Goal: Share content

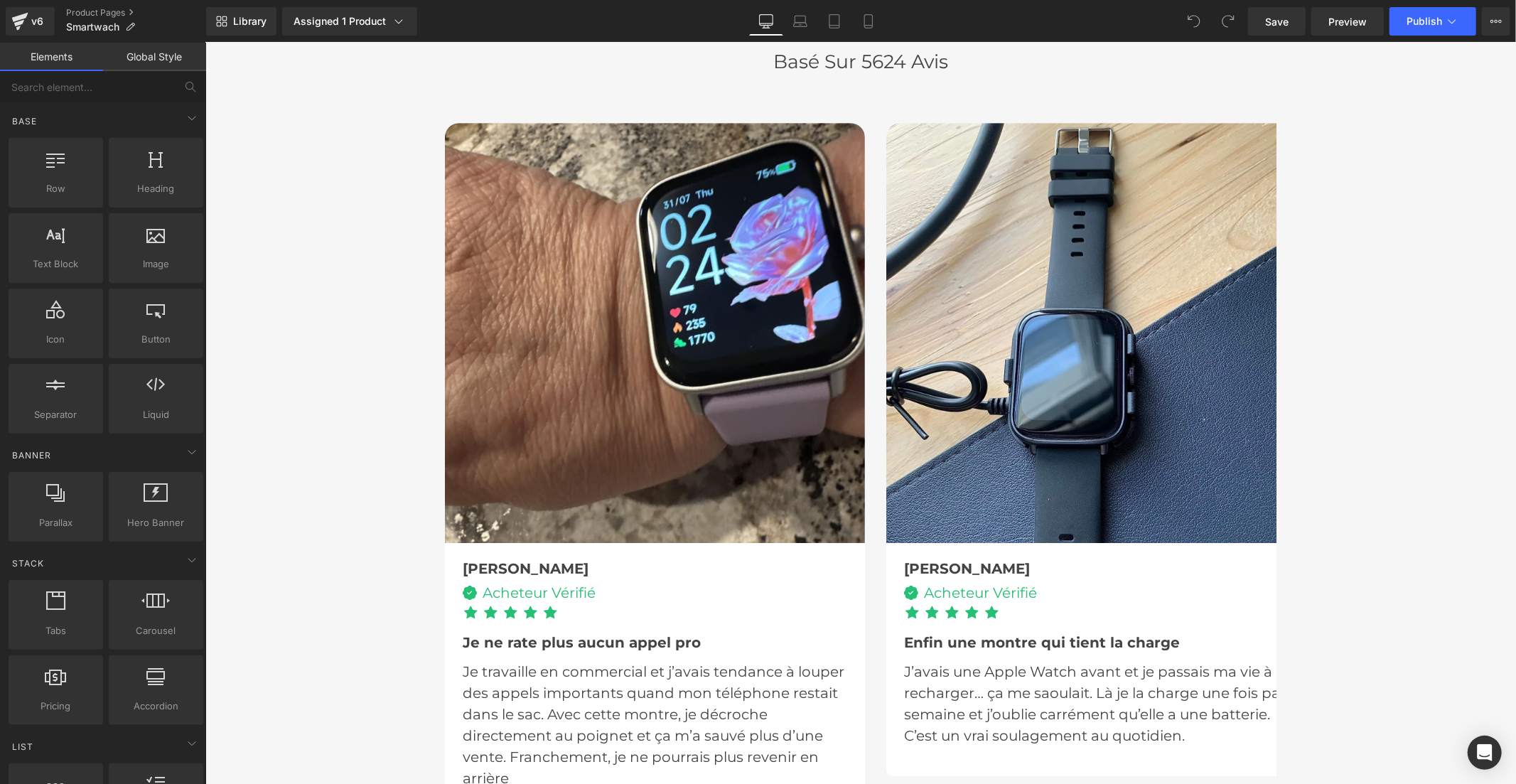
scroll to position [3790, 0]
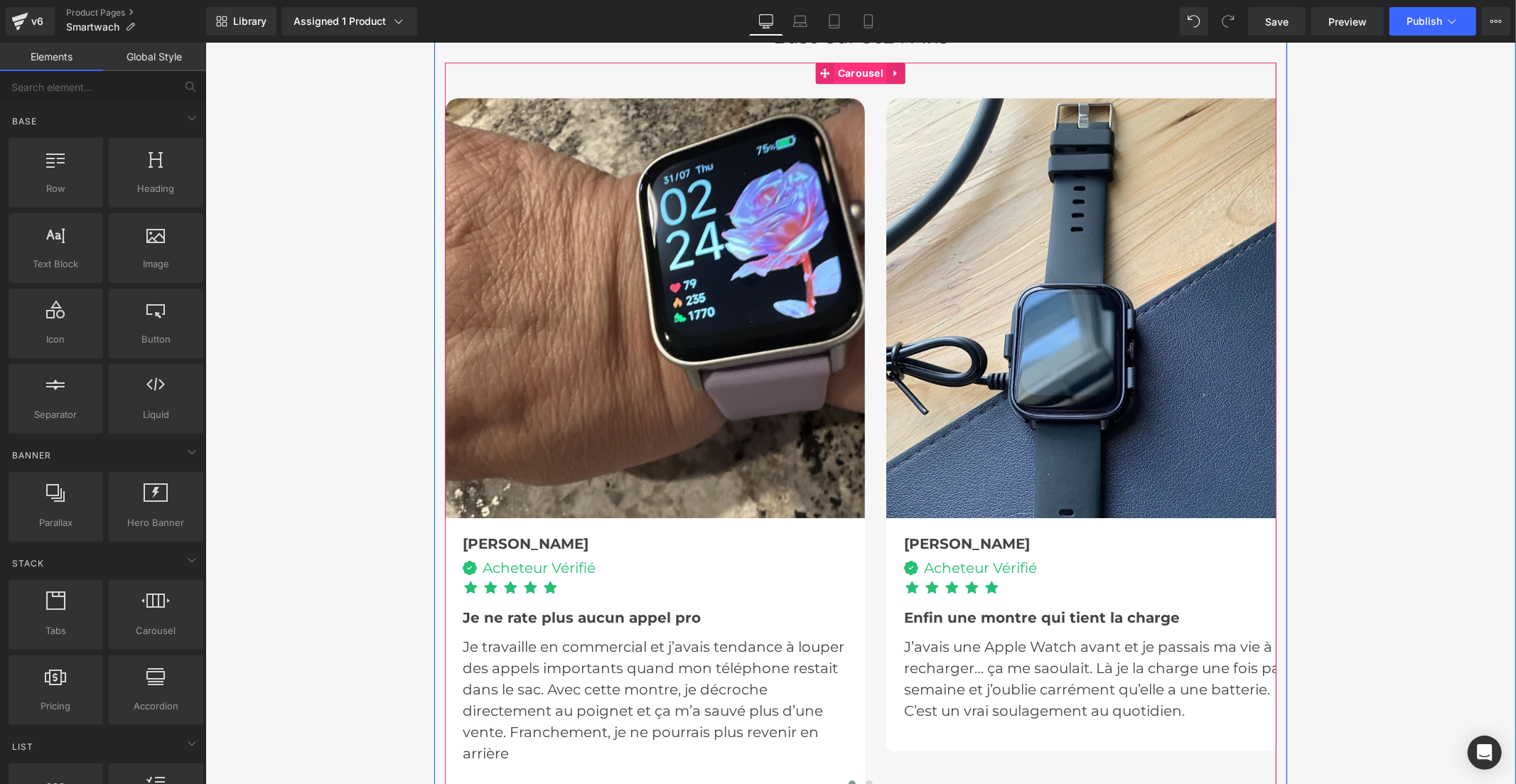
click at [862, 79] on span "Carousel" at bounding box center [860, 72] width 53 height 21
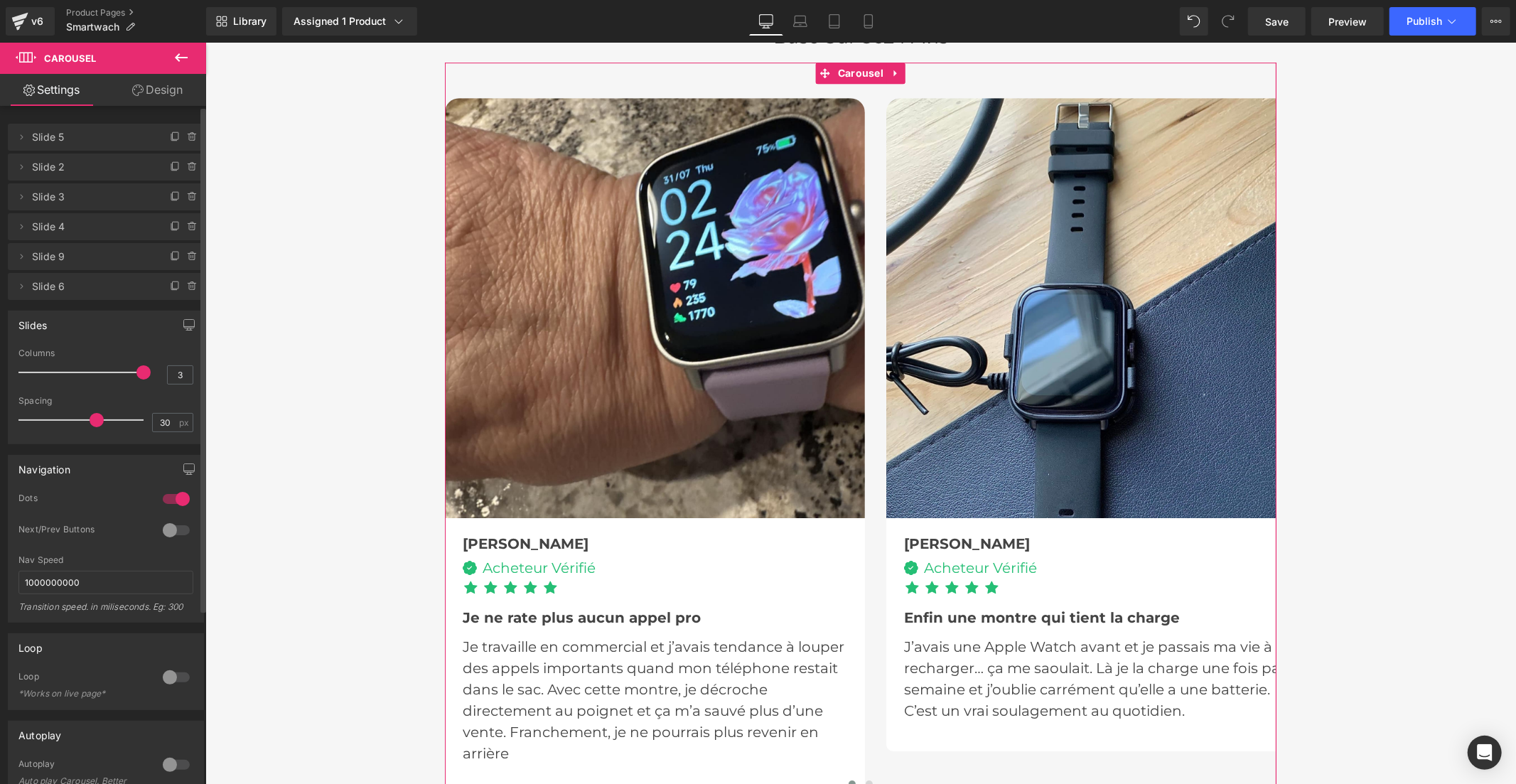
drag, startPoint x: 73, startPoint y: 371, endPoint x: 130, endPoint y: 374, distance: 57.1
click at [130, 374] on div at bounding box center [84, 372] width 118 height 28
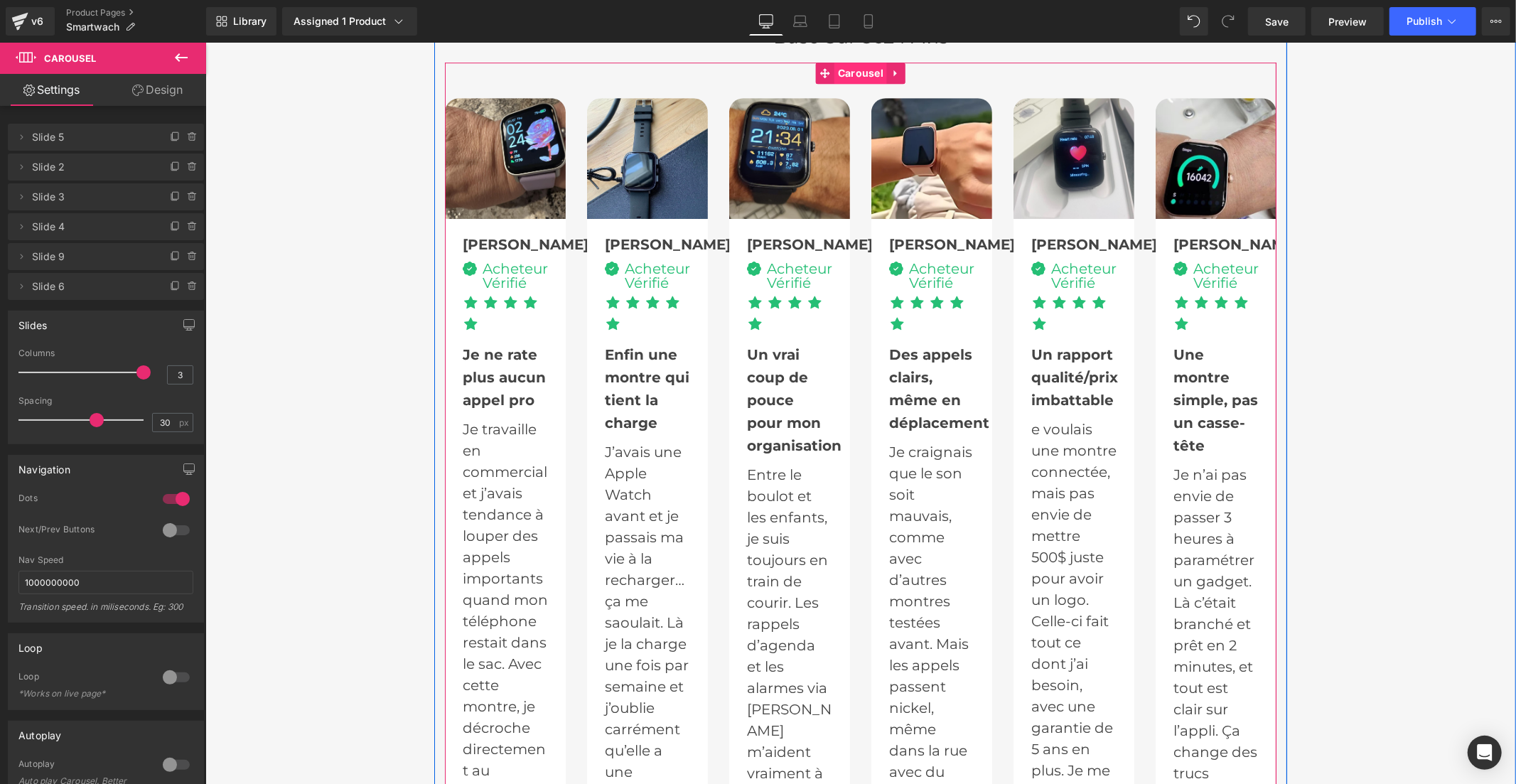
click at [862, 74] on span "Carousel" at bounding box center [860, 72] width 53 height 21
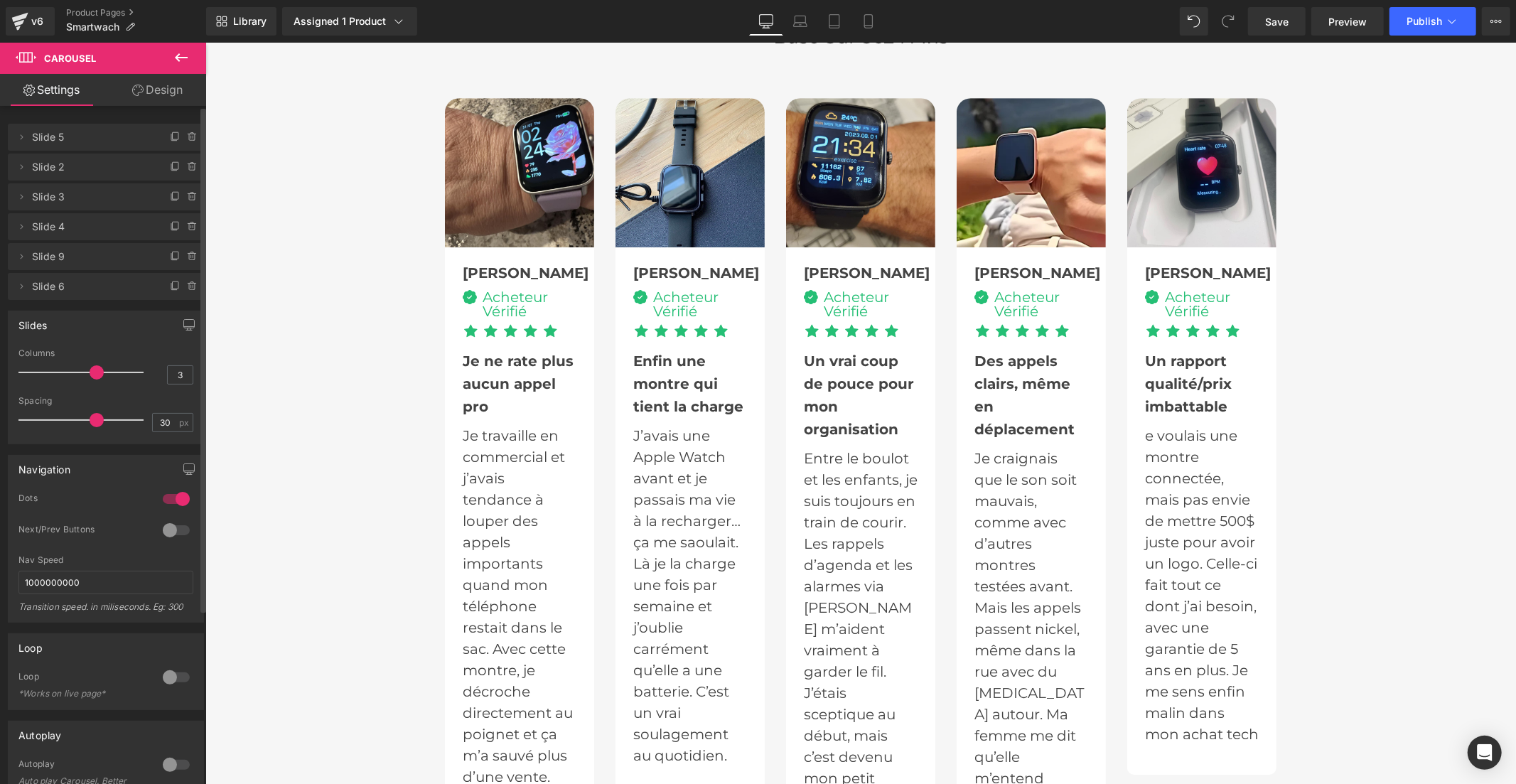
drag, startPoint x: 138, startPoint y: 368, endPoint x: 89, endPoint y: 371, distance: 49.1
click at [89, 371] on span at bounding box center [96, 372] width 14 height 14
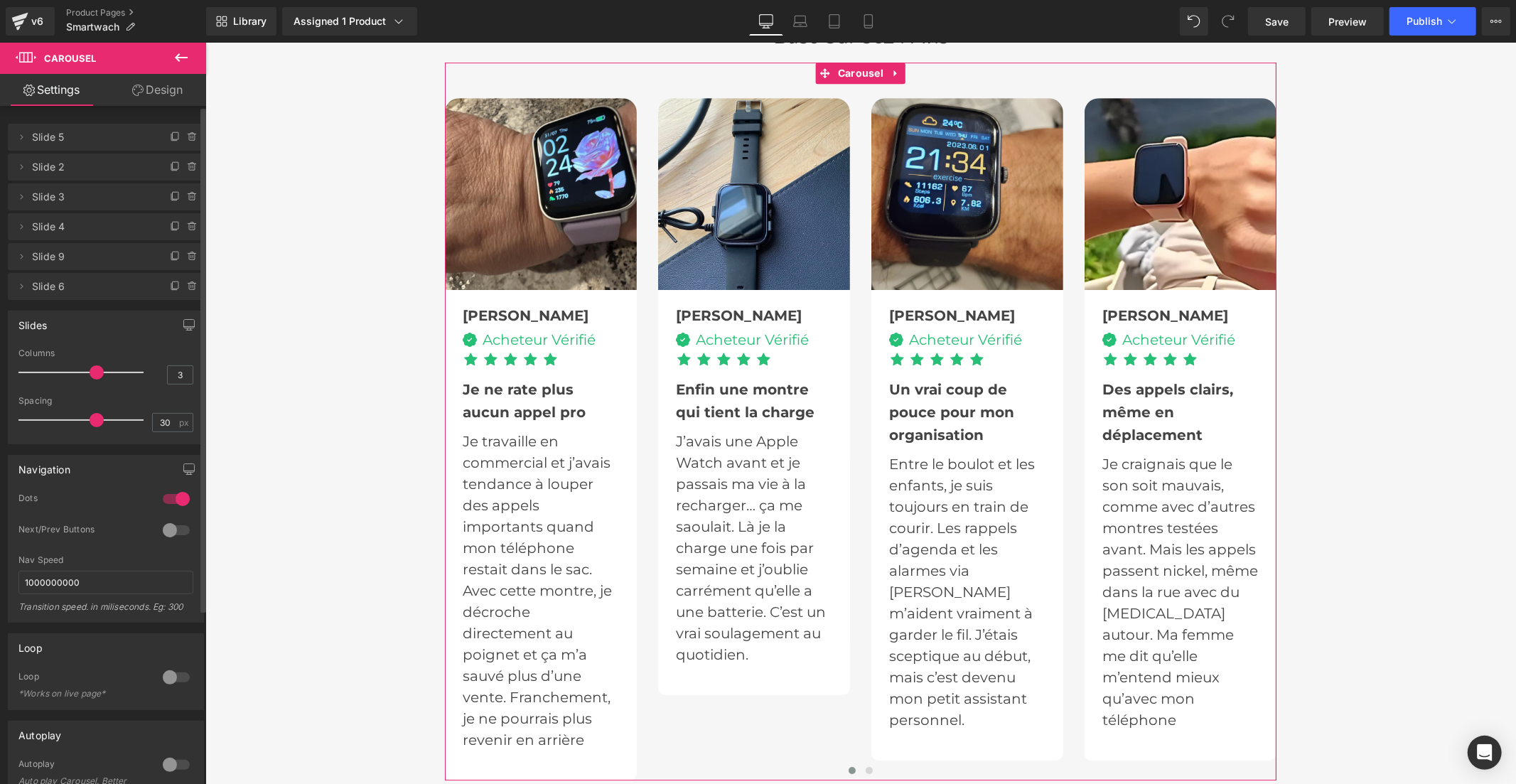
click at [81, 371] on p at bounding box center [81, 372] width 125 height 2
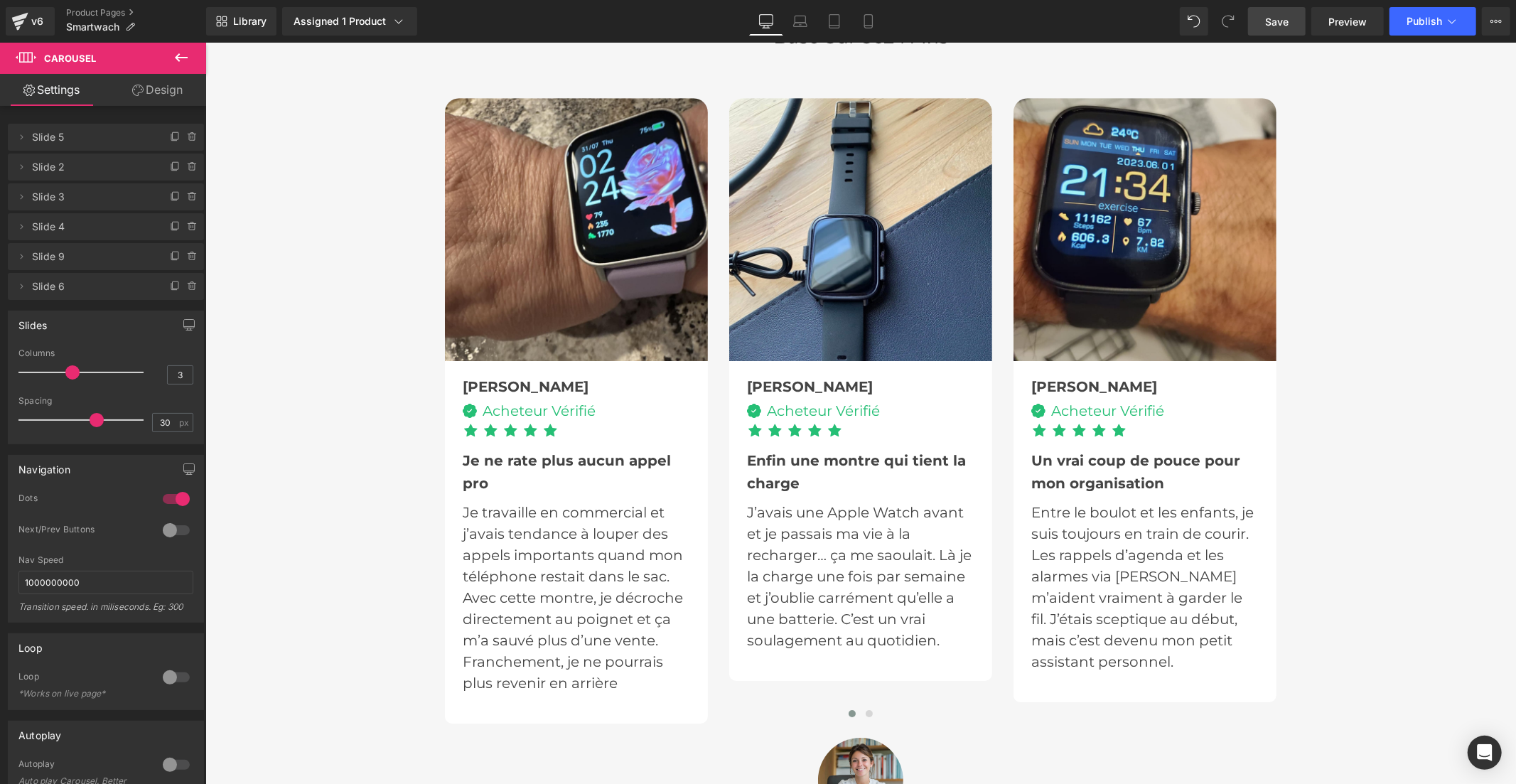
click at [1266, 23] on span "Save" at bounding box center [1277, 21] width 24 height 15
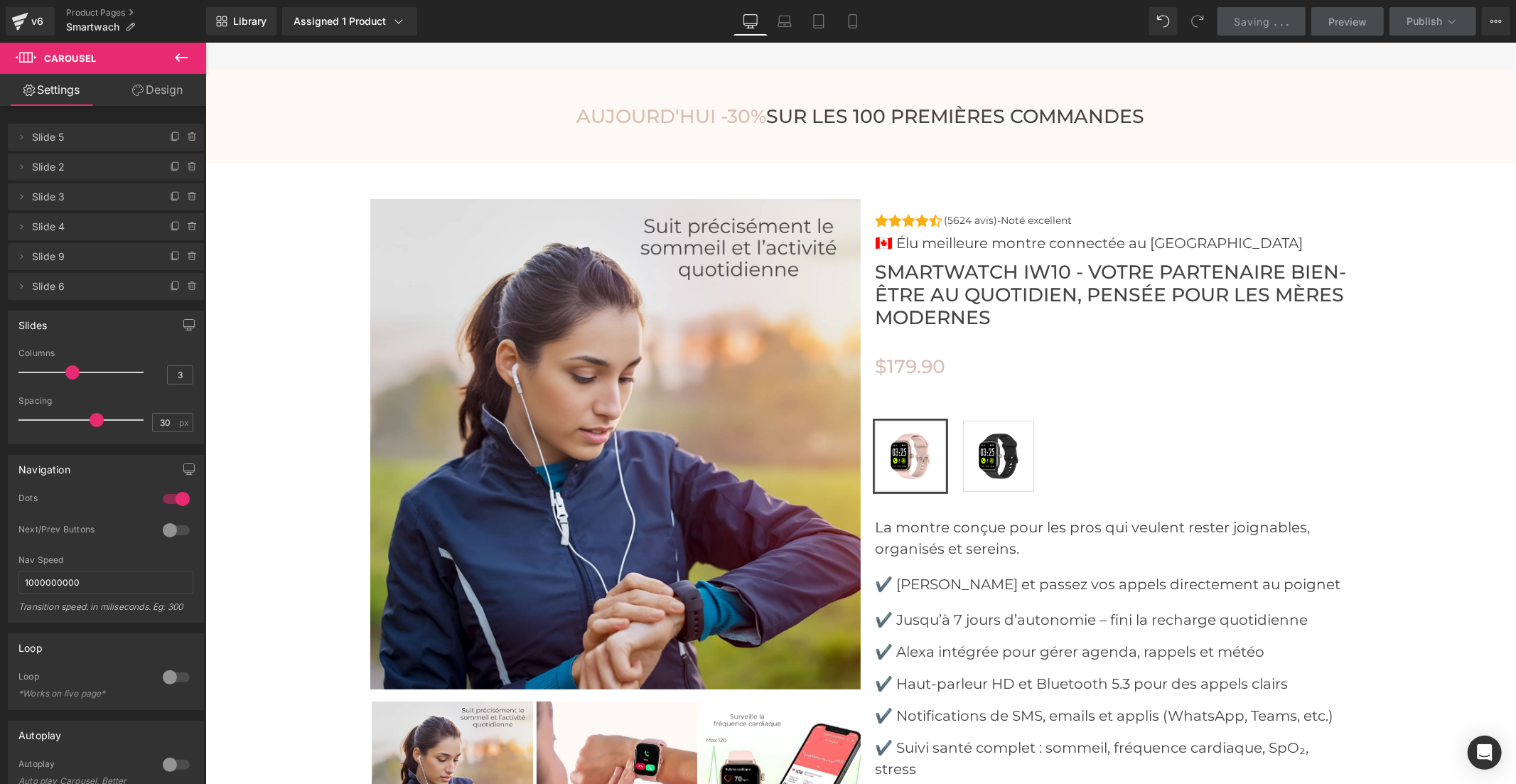
scroll to position [4894, 0]
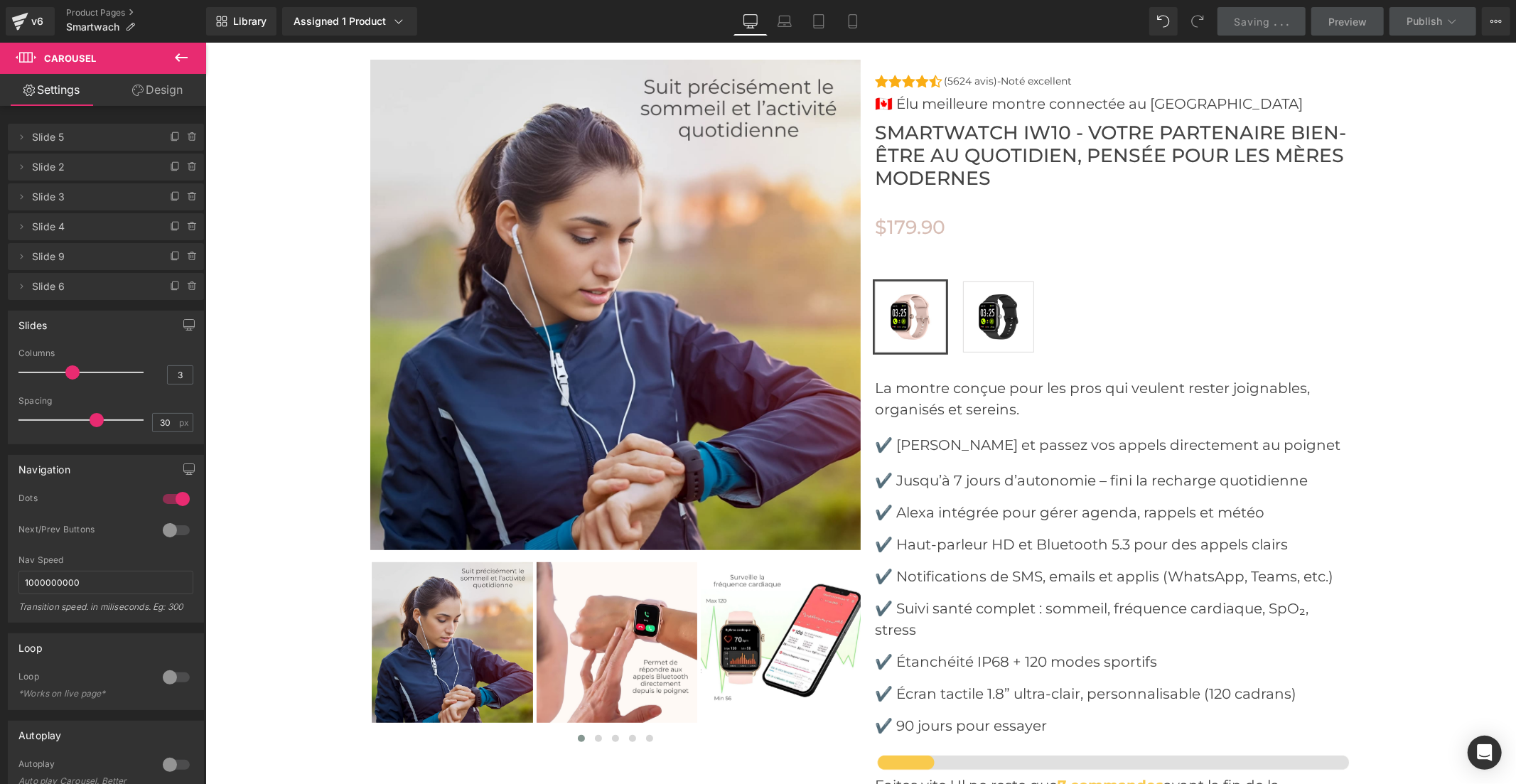
click at [739, 616] on img at bounding box center [781, 642] width 161 height 161
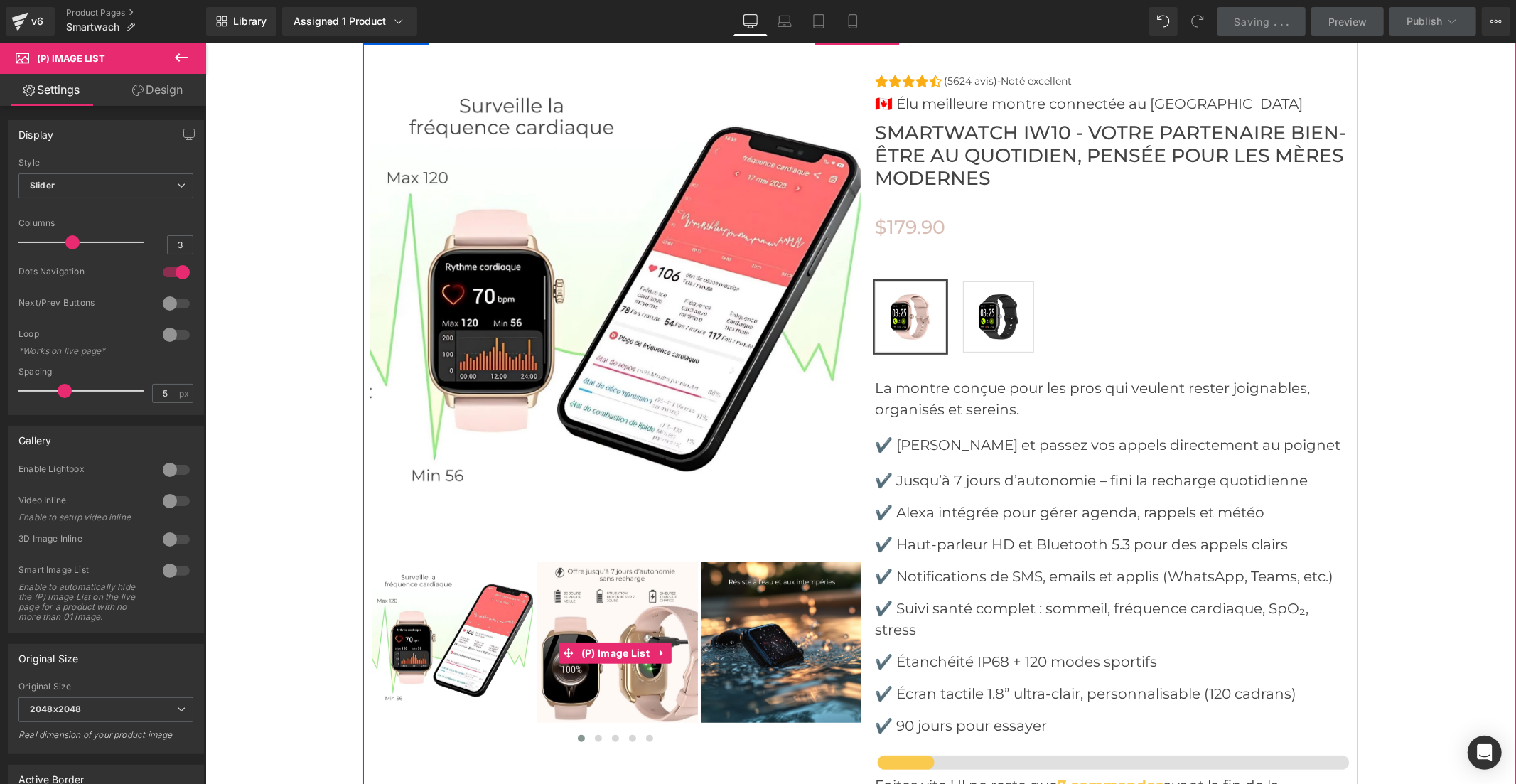
click at [725, 644] on img at bounding box center [781, 642] width 161 height 161
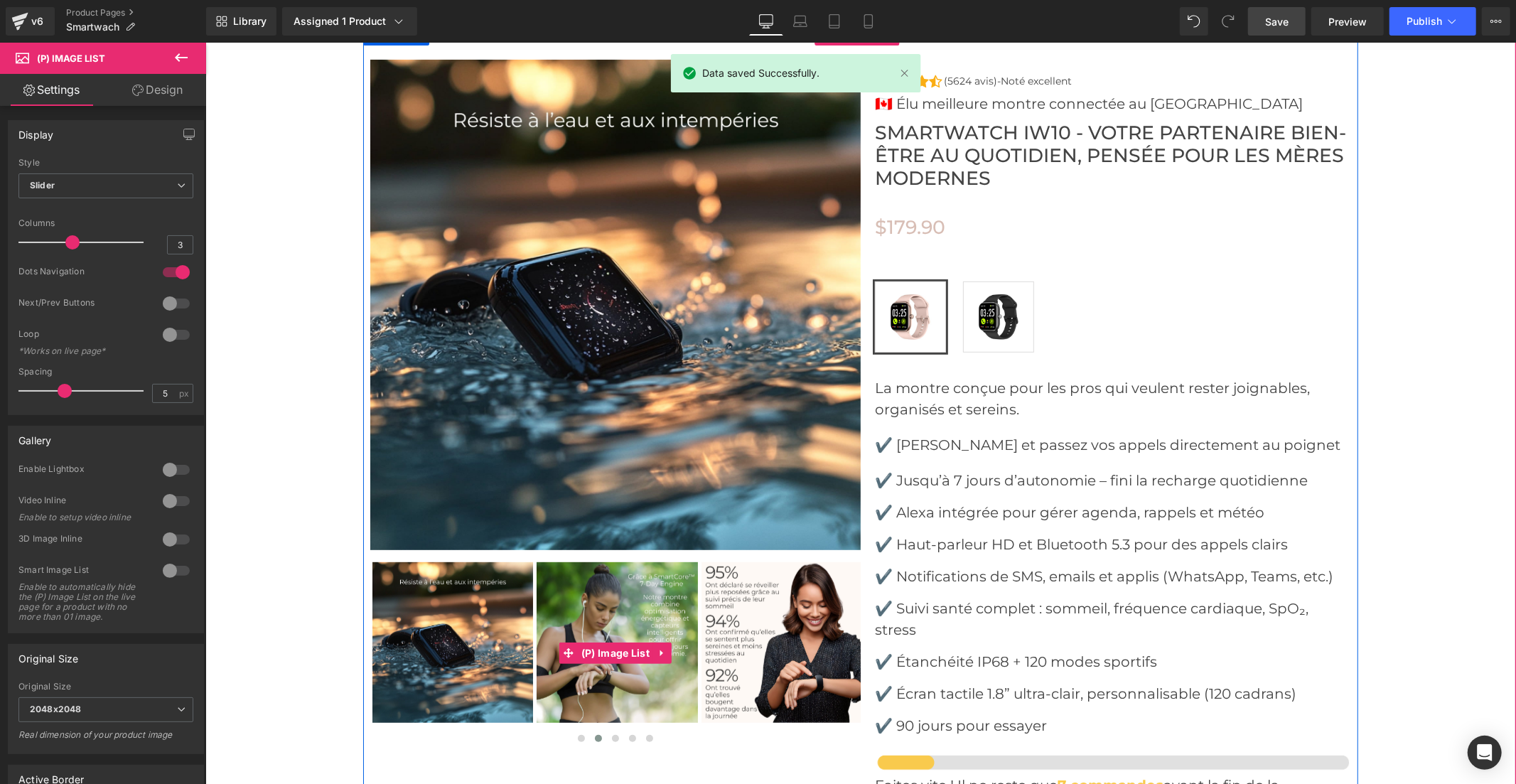
click at [729, 630] on img at bounding box center [781, 642] width 161 height 161
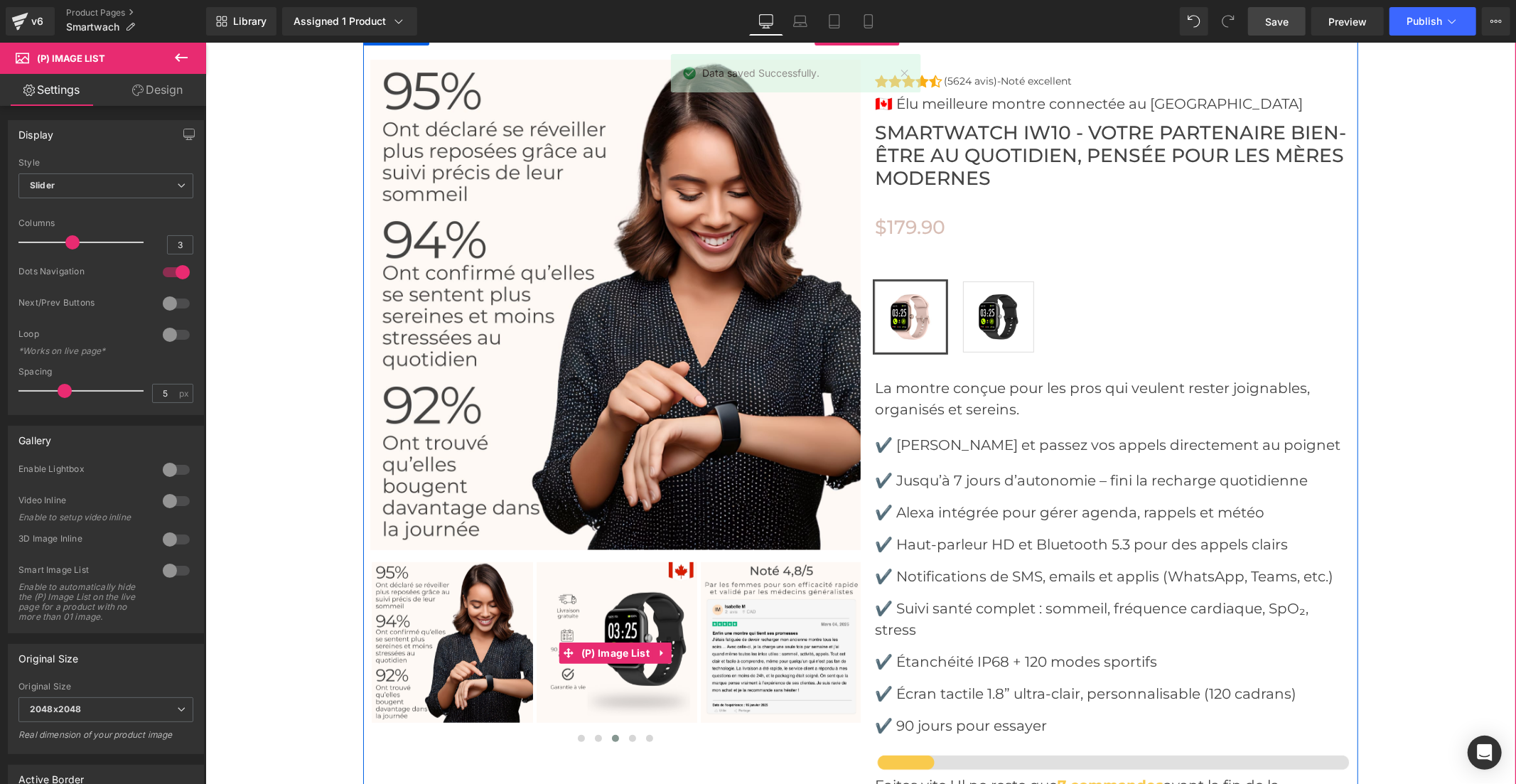
click at [729, 630] on img at bounding box center [781, 642] width 161 height 161
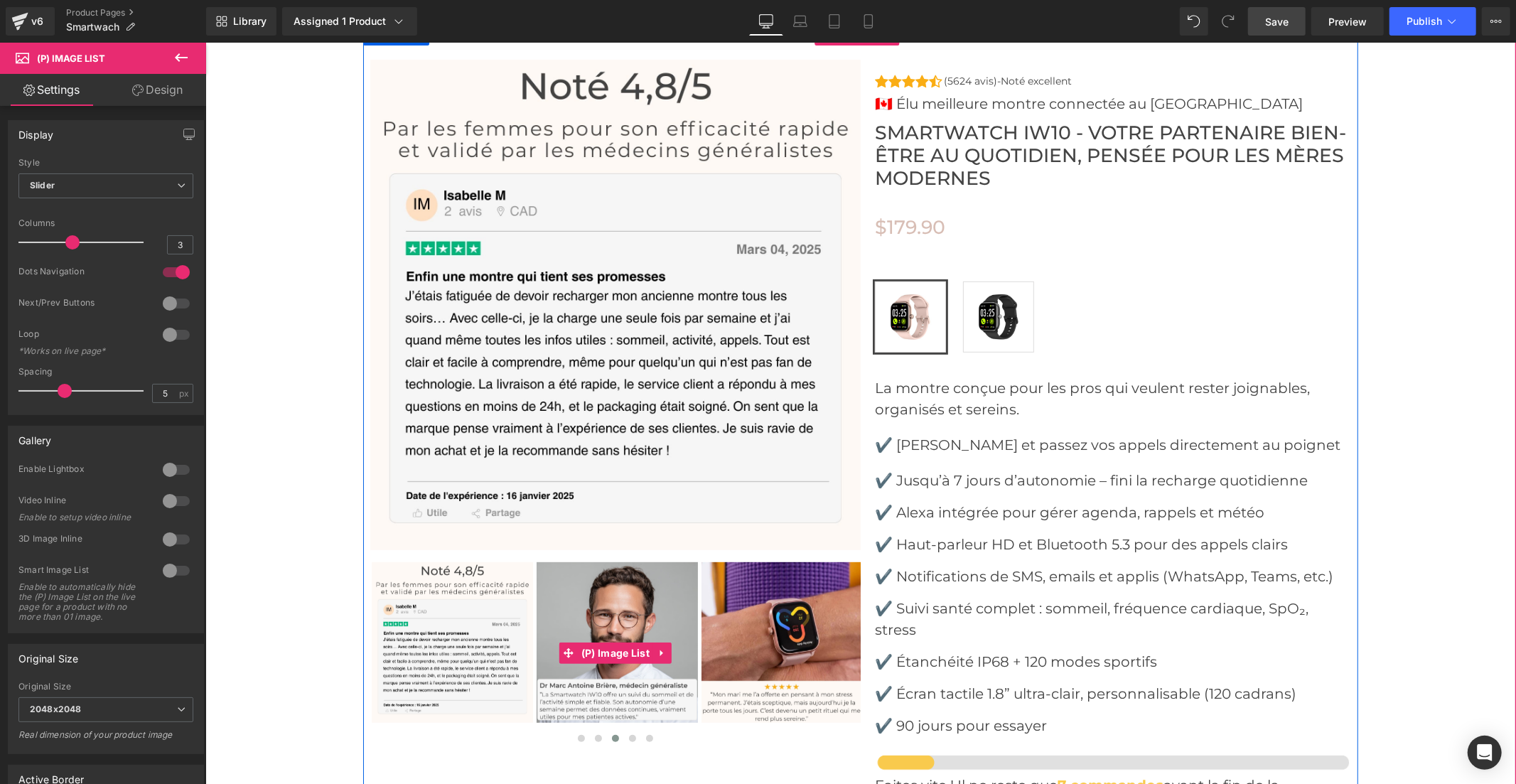
click at [729, 630] on img at bounding box center [781, 642] width 161 height 161
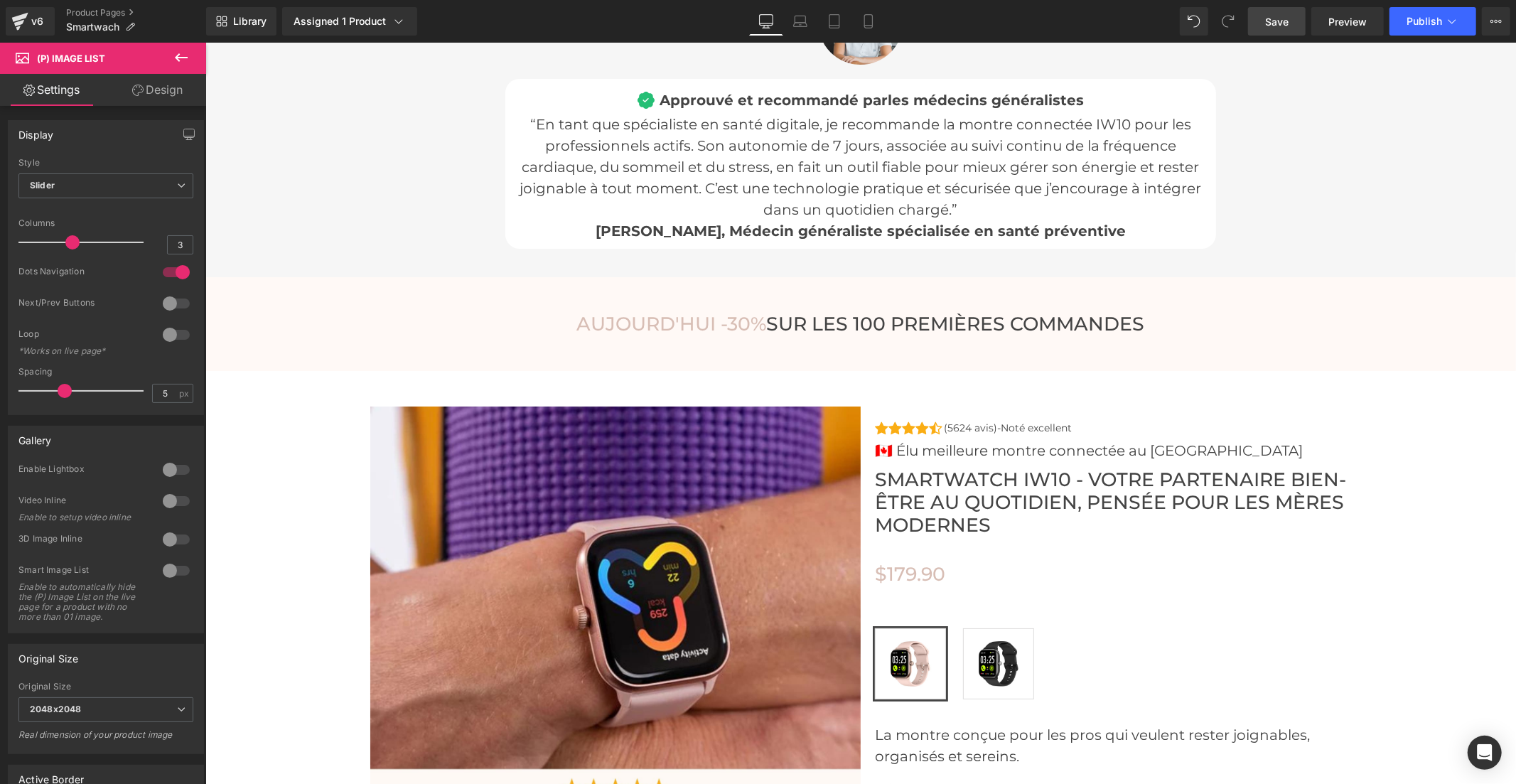
scroll to position [4500, 0]
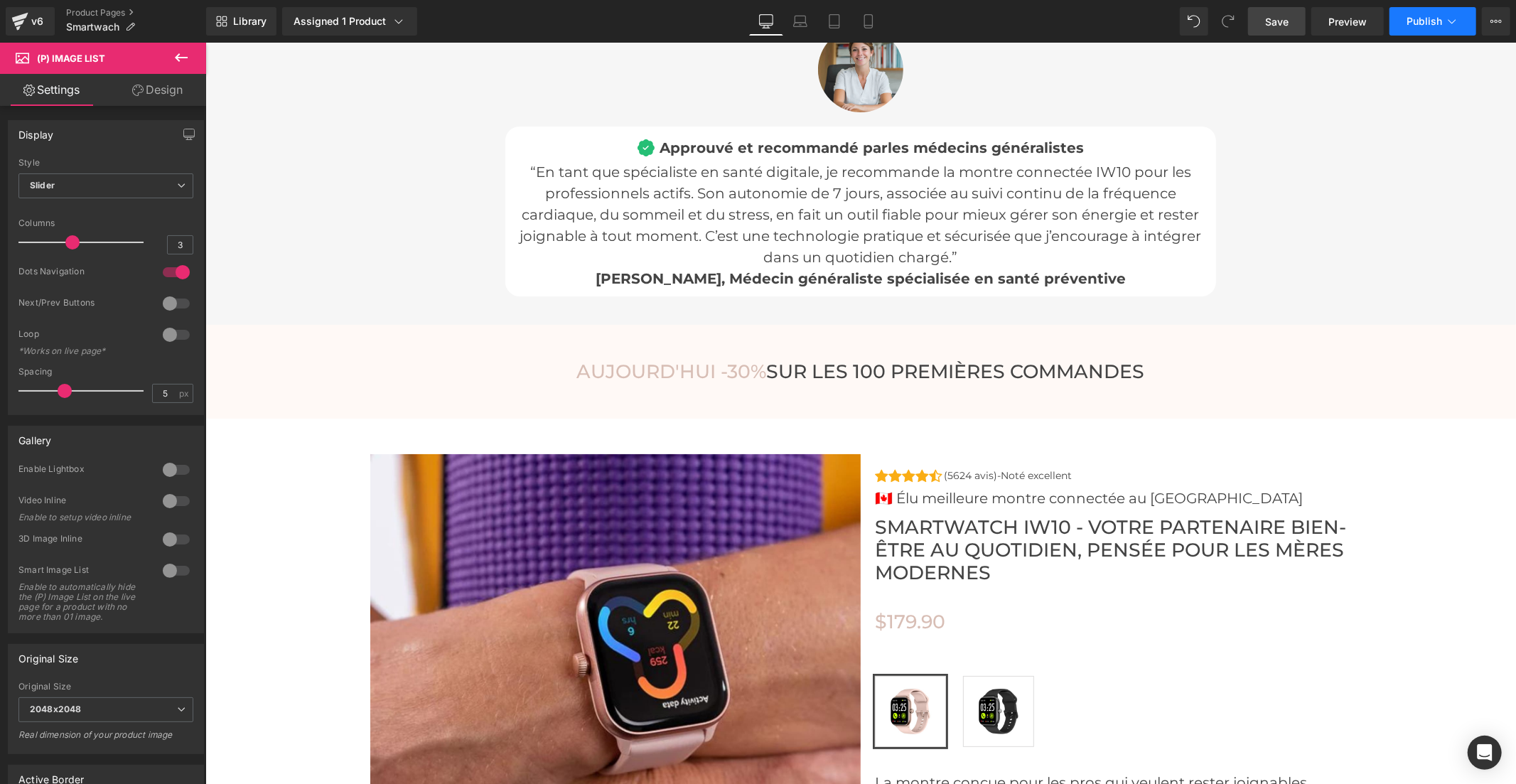
click at [1426, 13] on button "Publish" at bounding box center [1433, 21] width 87 height 28
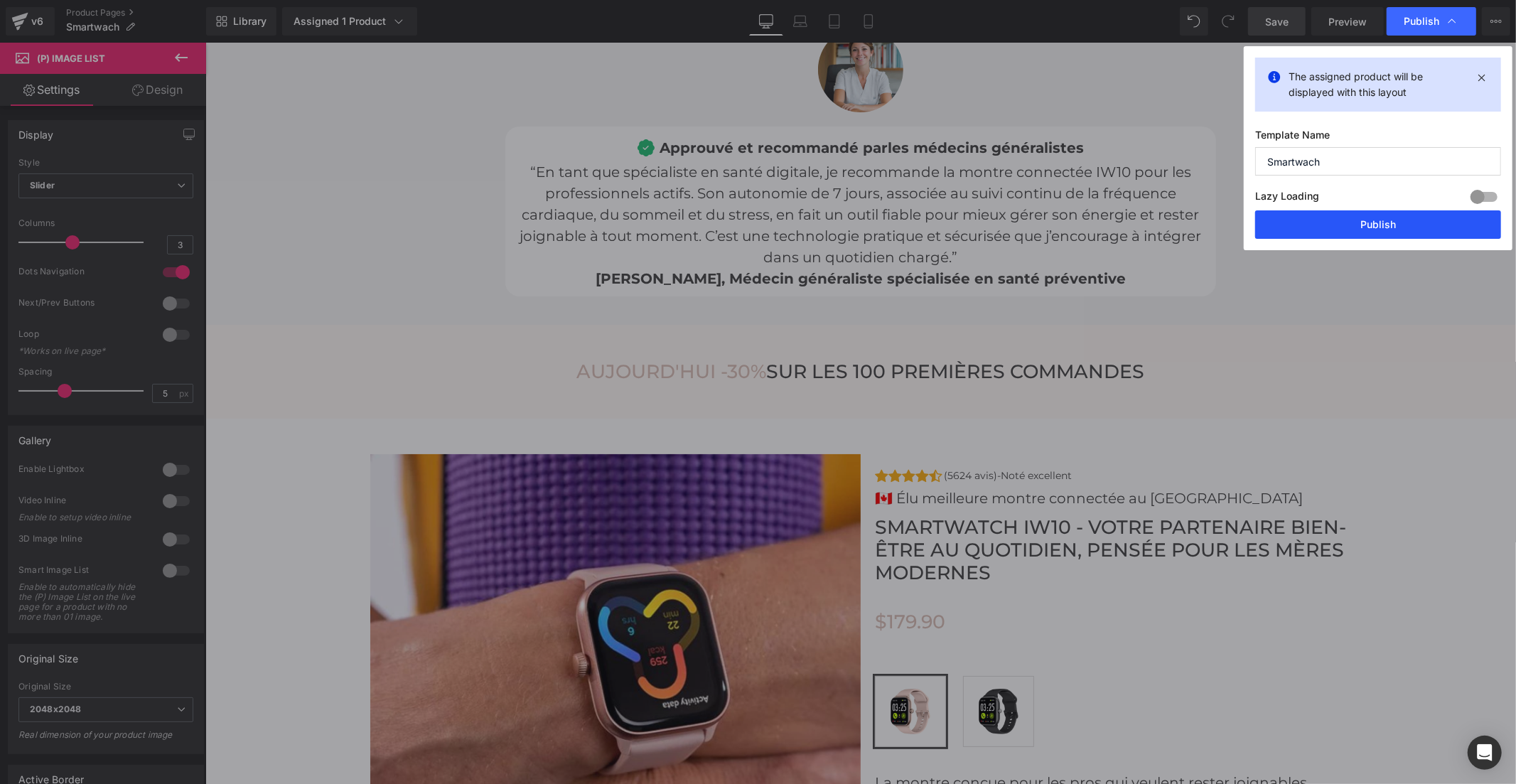
click at [1411, 225] on button "Publish" at bounding box center [1378, 224] width 246 height 28
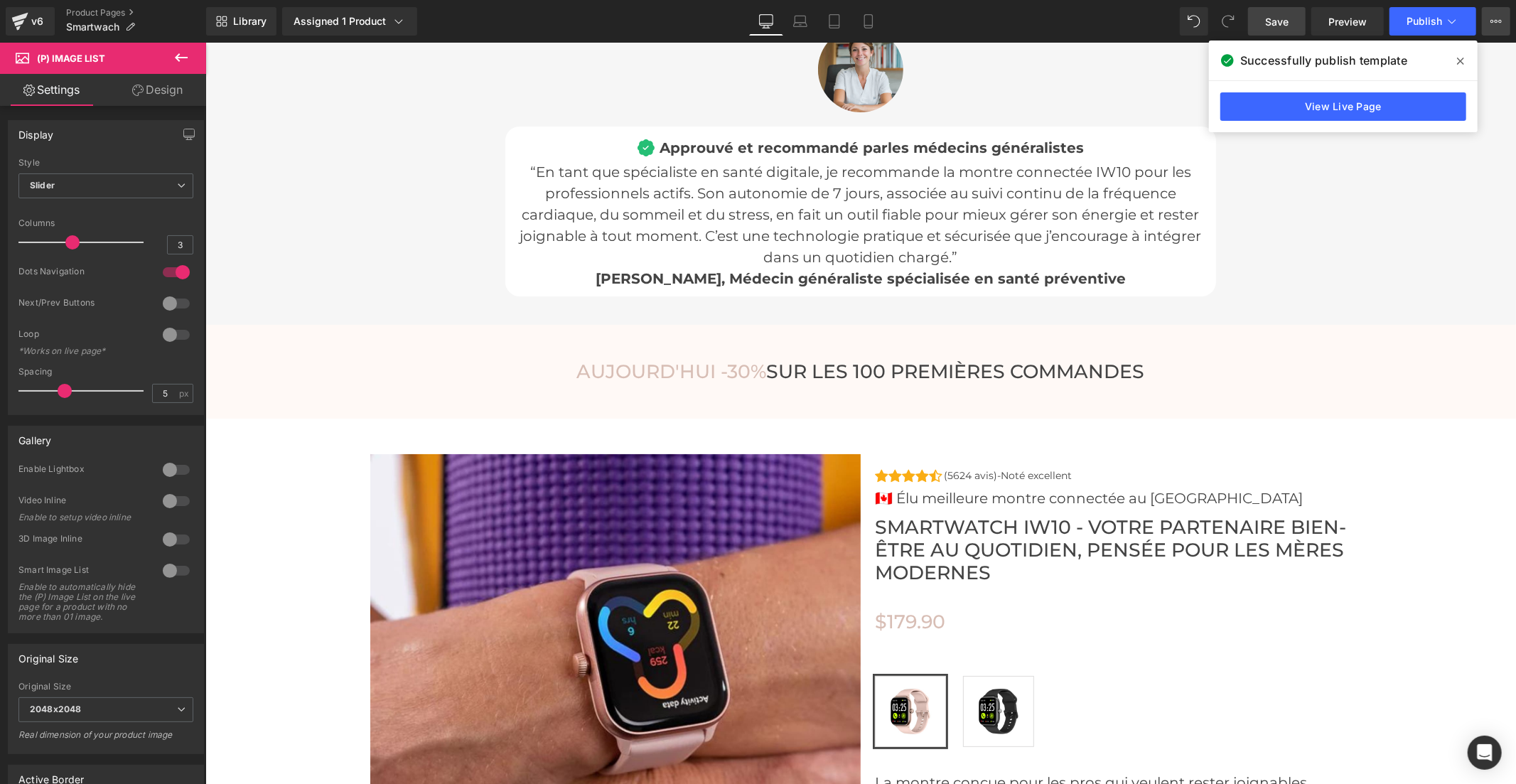
click at [1495, 21] on icon at bounding box center [1496, 21] width 3 height 3
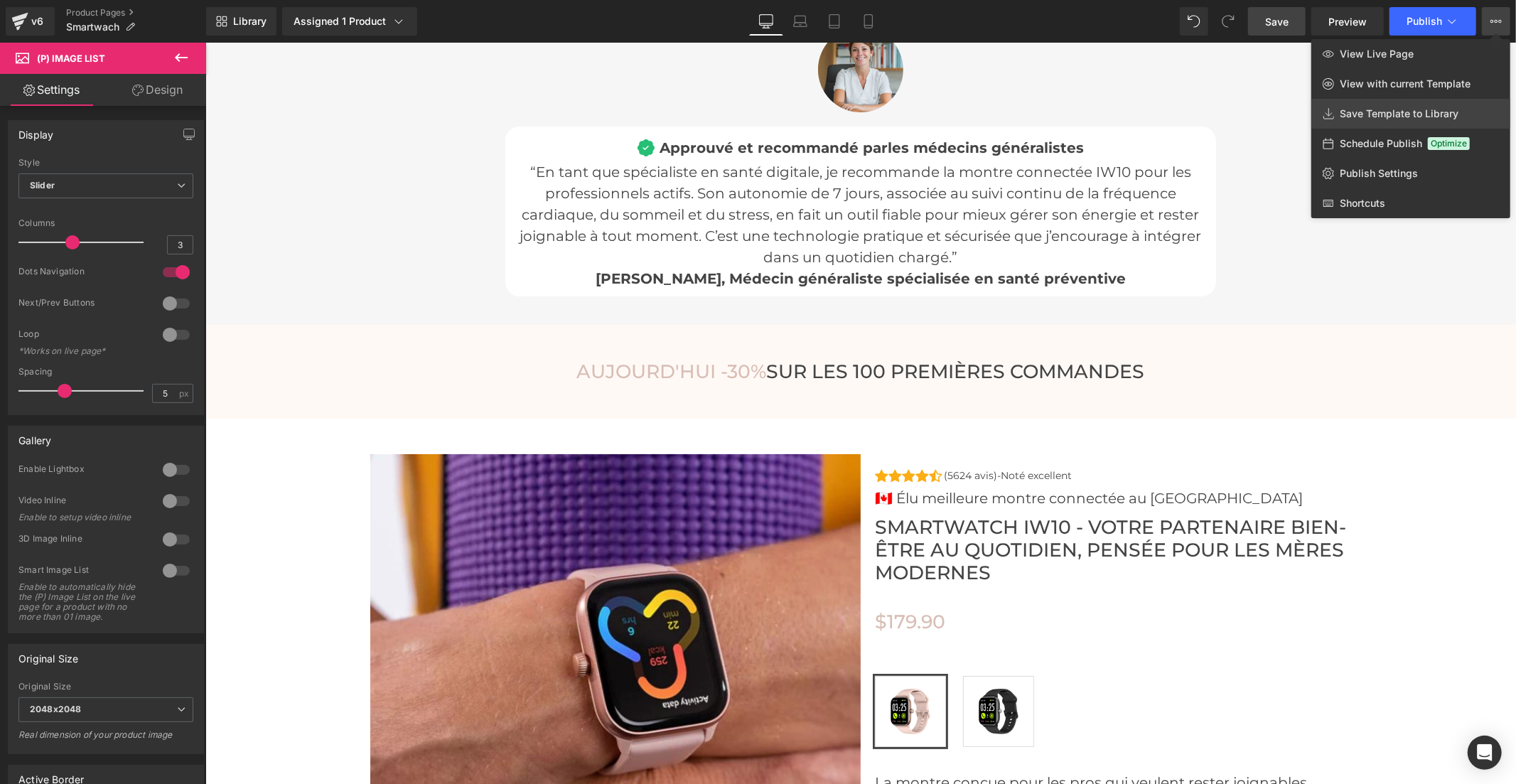
click at [1438, 109] on span "Save Template to Library" at bounding box center [1399, 114] width 119 height 13
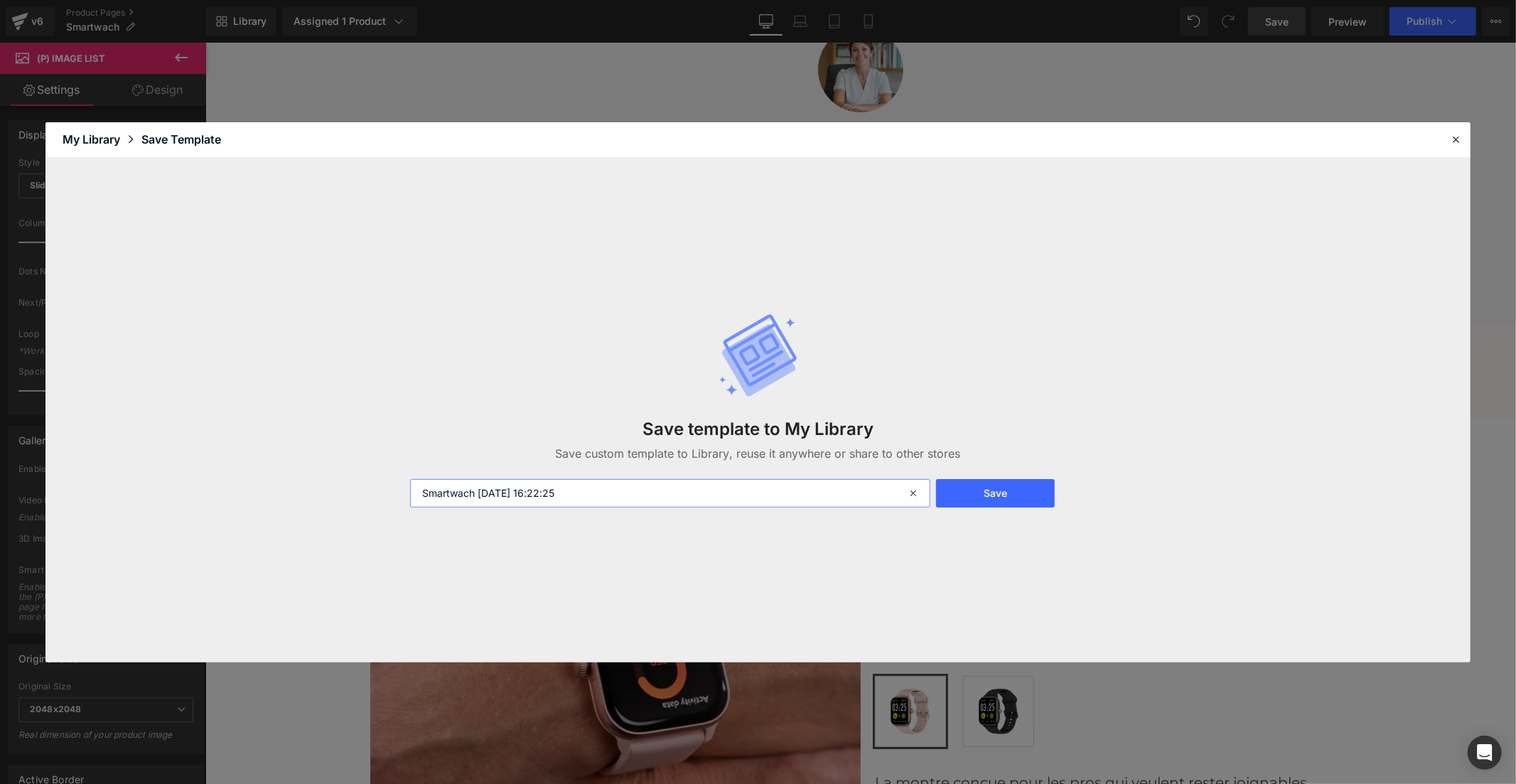
drag, startPoint x: 578, startPoint y: 493, endPoint x: 481, endPoint y: 493, distance: 97.0
click at [481, 493] on input "Smartwach 2025-09-15 16:22:25" at bounding box center [670, 493] width 520 height 28
type input "Smartwach nw"
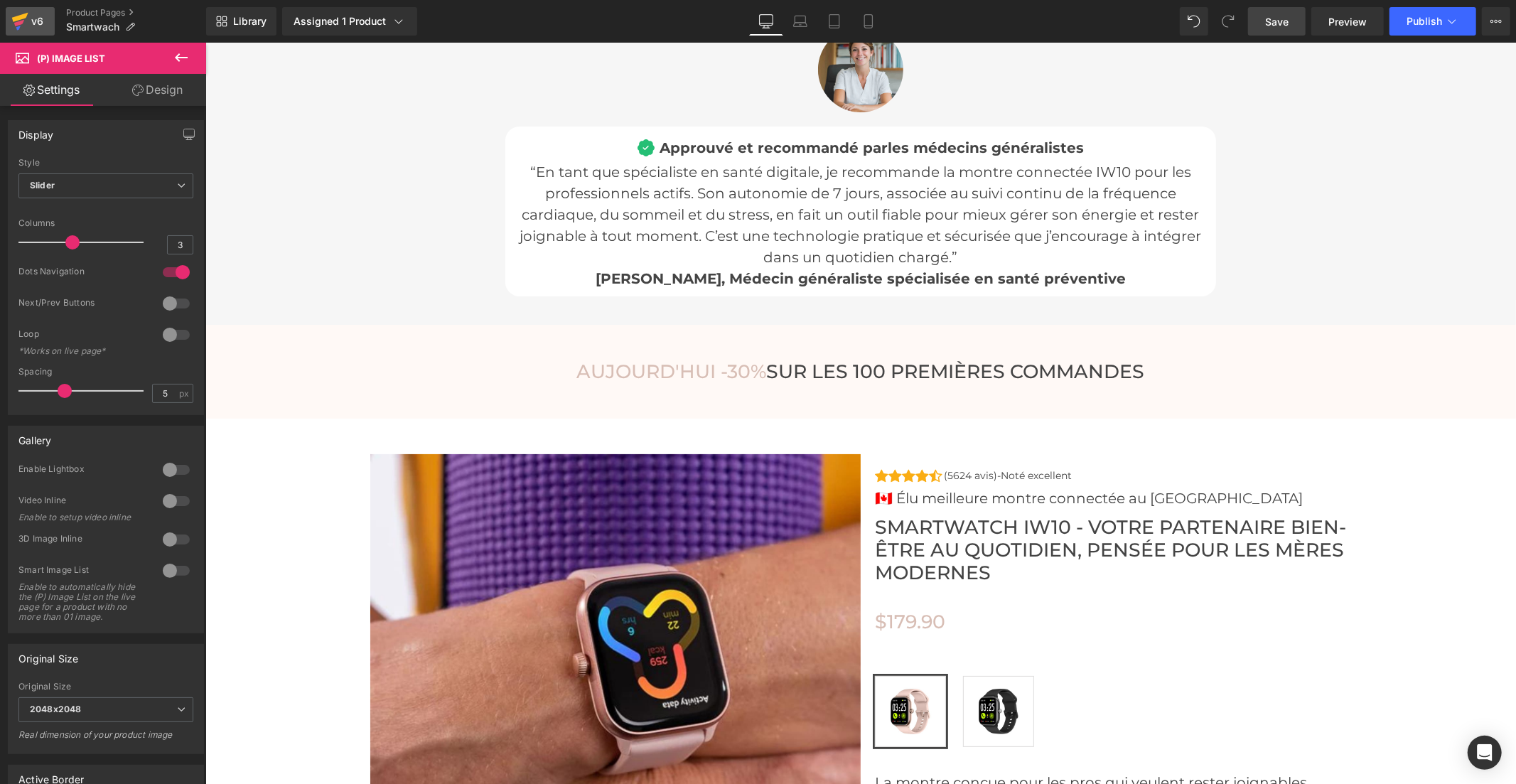
click at [24, 23] on icon at bounding box center [20, 21] width 17 height 36
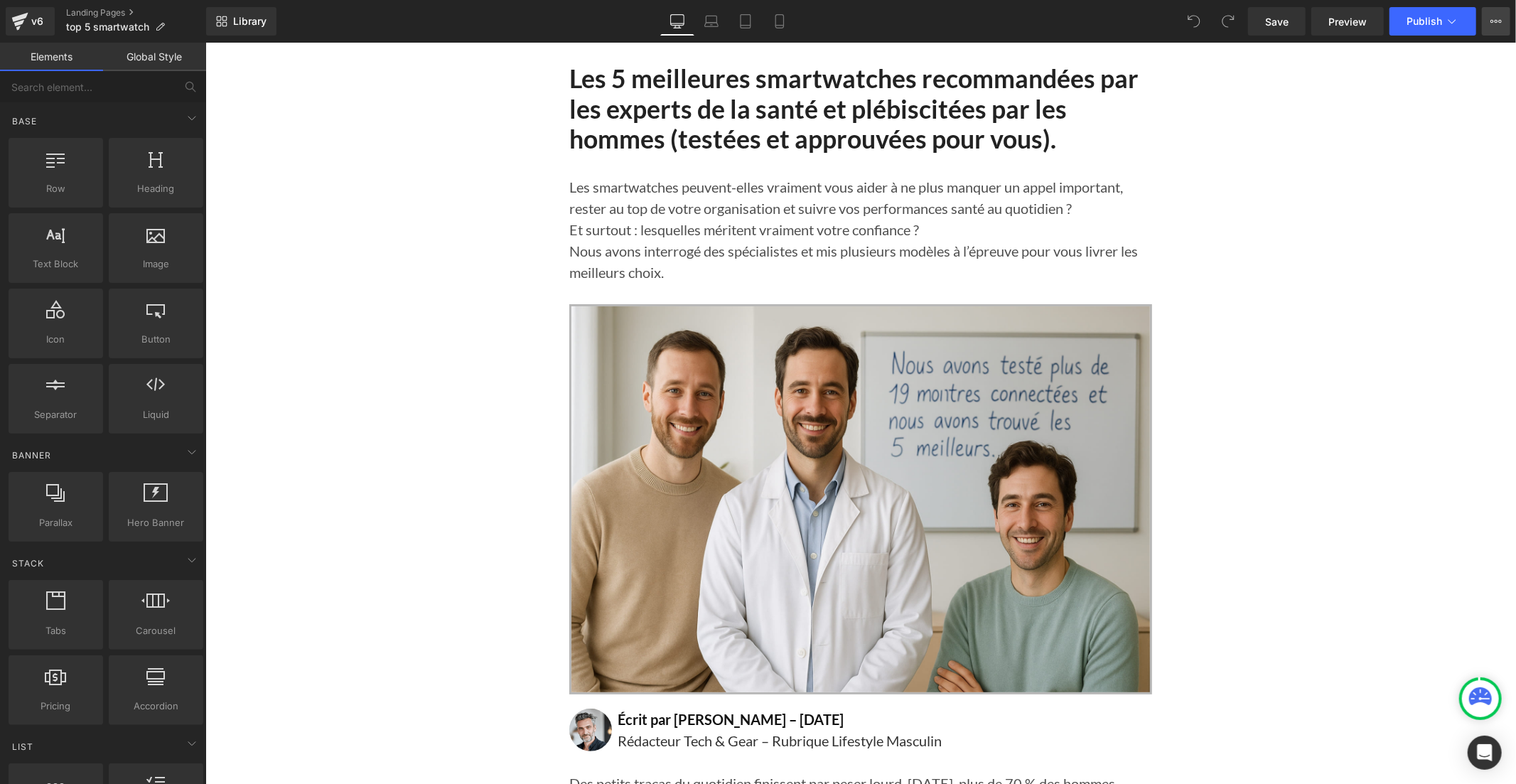
click at [1491, 13] on button "View Live Page View with current Template Save Template to Library Schedule Pub…" at bounding box center [1496, 21] width 28 height 28
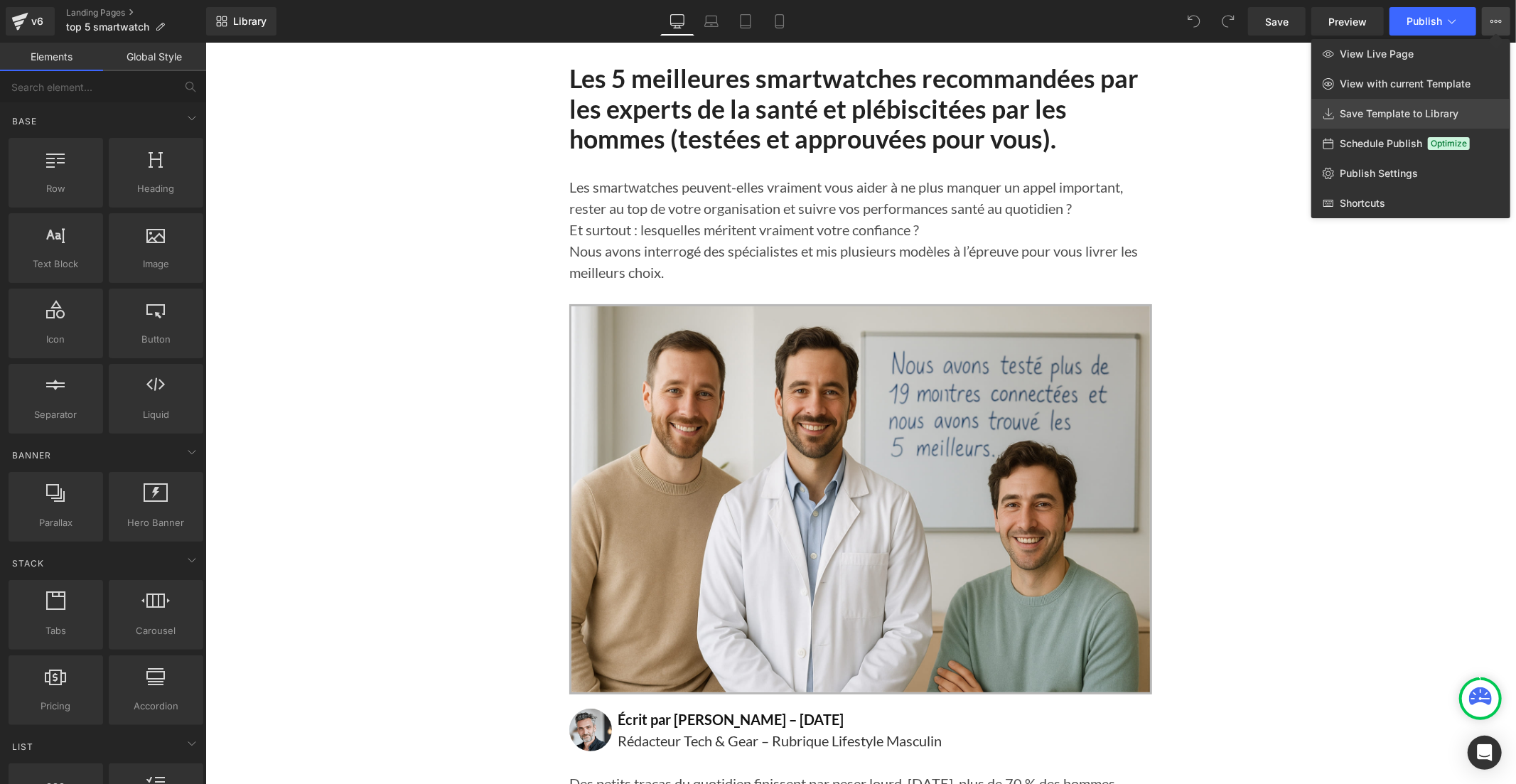
click at [1454, 112] on span "Save Template to Library" at bounding box center [1399, 114] width 119 height 13
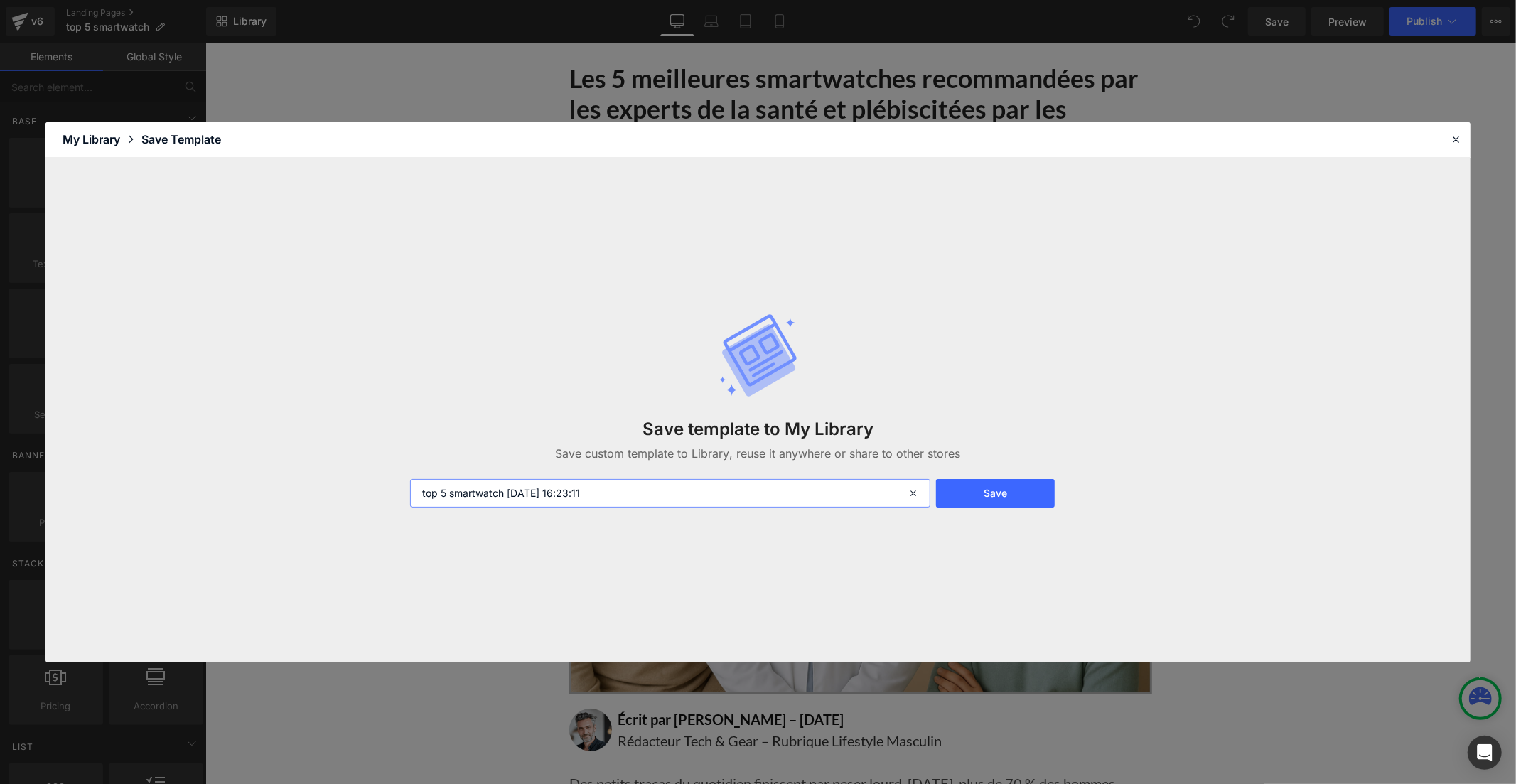
drag, startPoint x: 623, startPoint y: 493, endPoint x: 505, endPoint y: 496, distance: 118.0
click at [505, 496] on input "top 5 smartwatch [DATE] 16:23:11" at bounding box center [670, 493] width 520 height 28
type input "top 5 smartwatch nw"
click at [962, 495] on button "Save" at bounding box center [995, 493] width 119 height 28
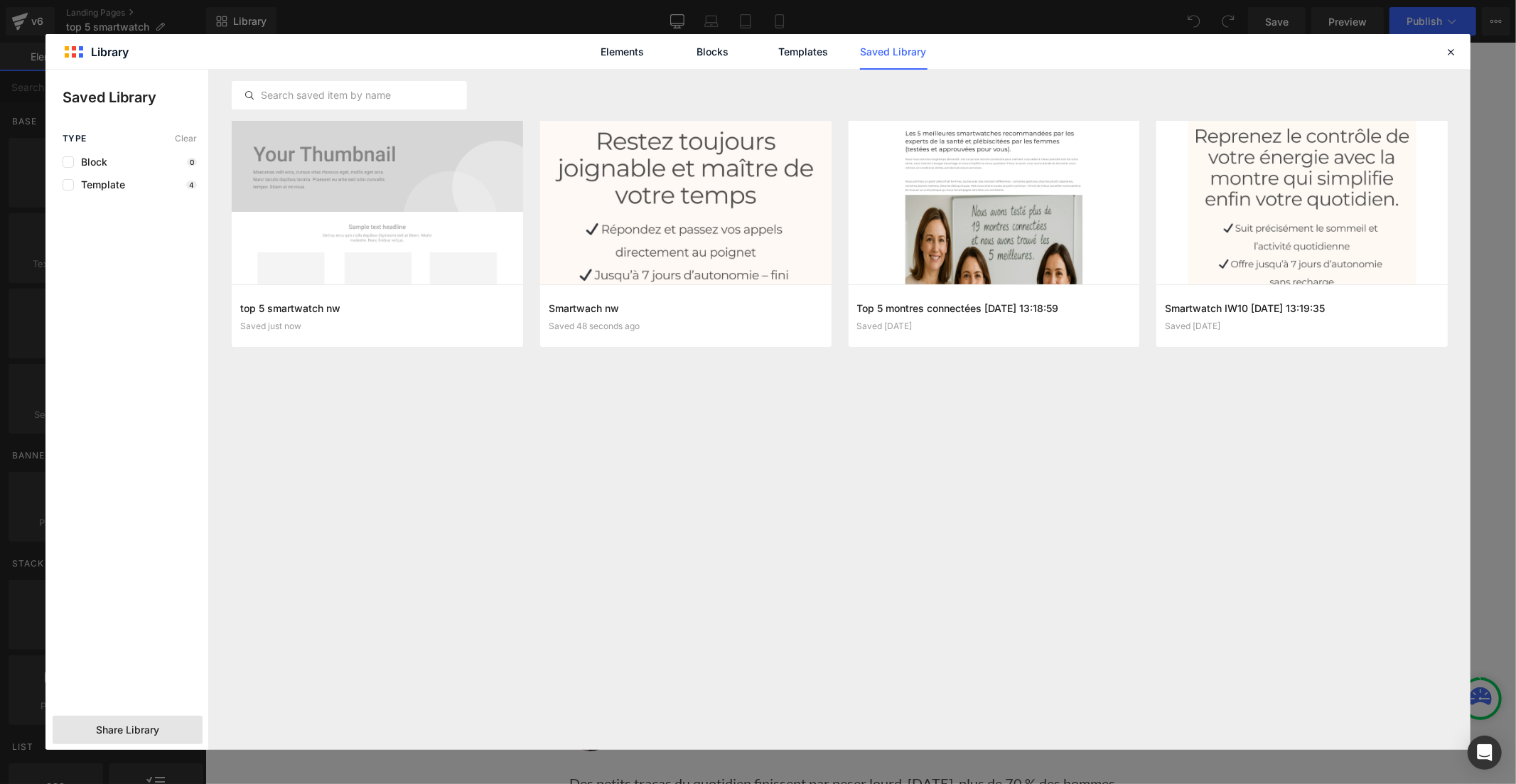
click at [121, 728] on span "Share Library" at bounding box center [127, 729] width 63 height 14
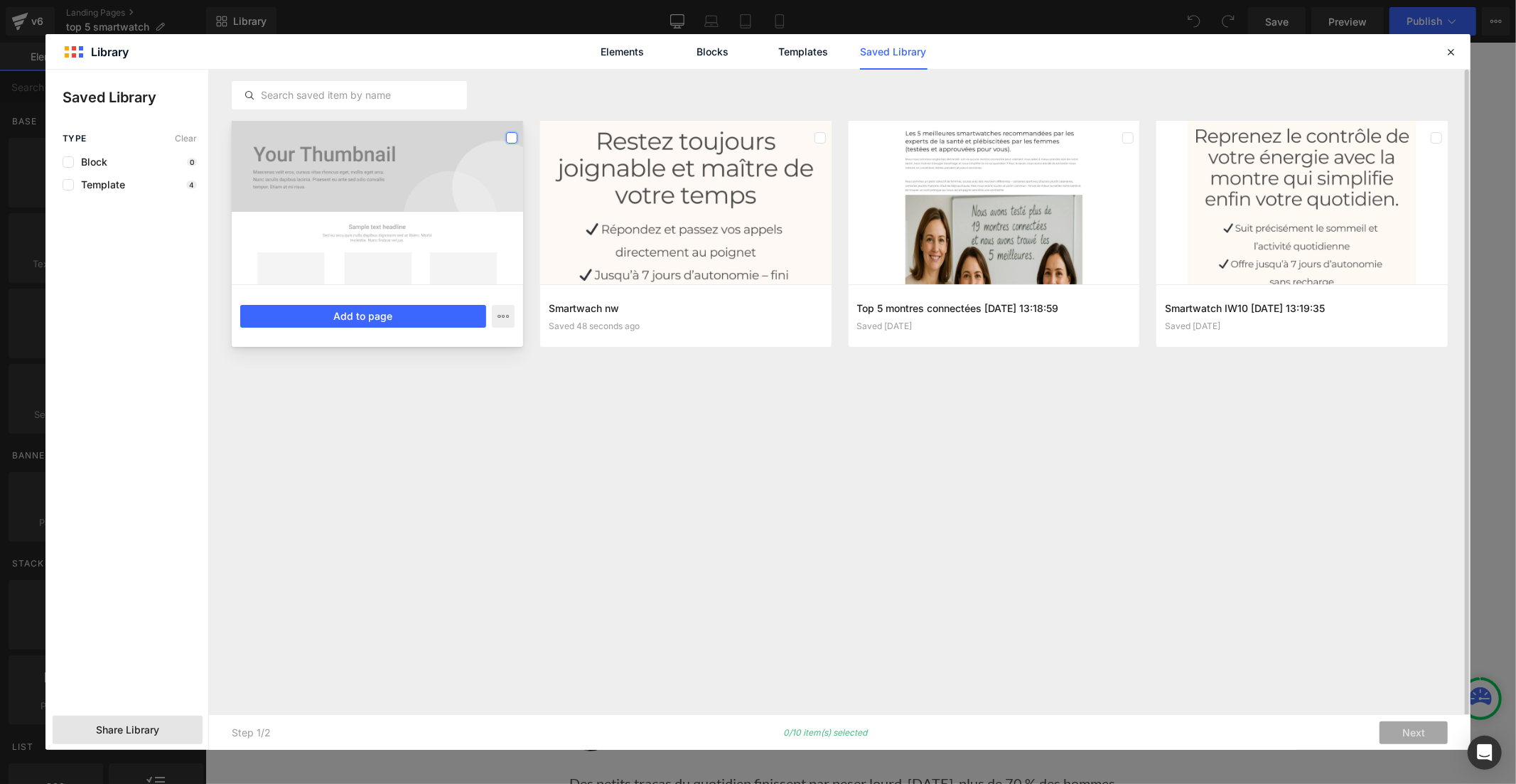
click at [512, 138] on label at bounding box center [511, 138] width 11 height 11
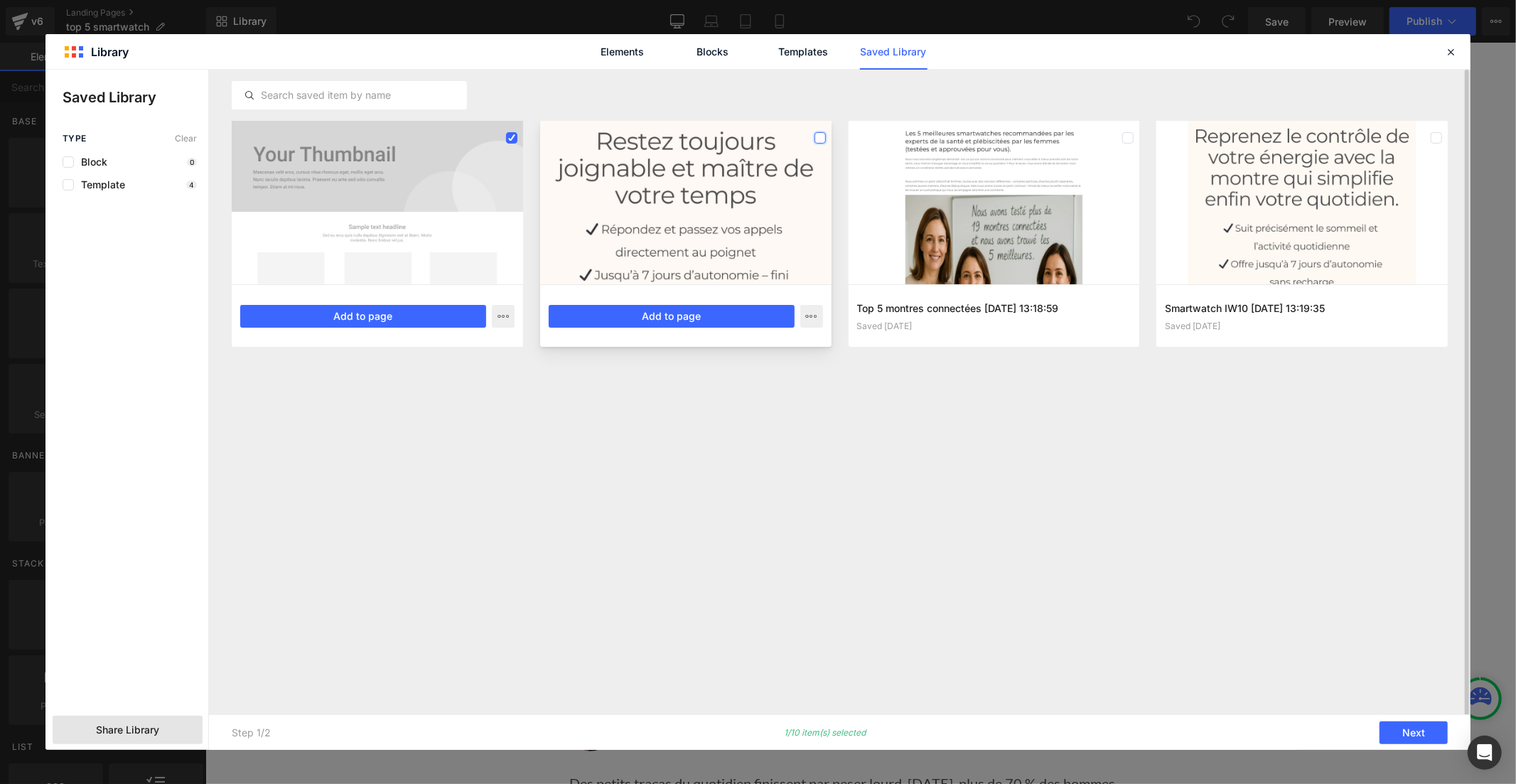
click at [818, 136] on label at bounding box center [820, 138] width 11 height 11
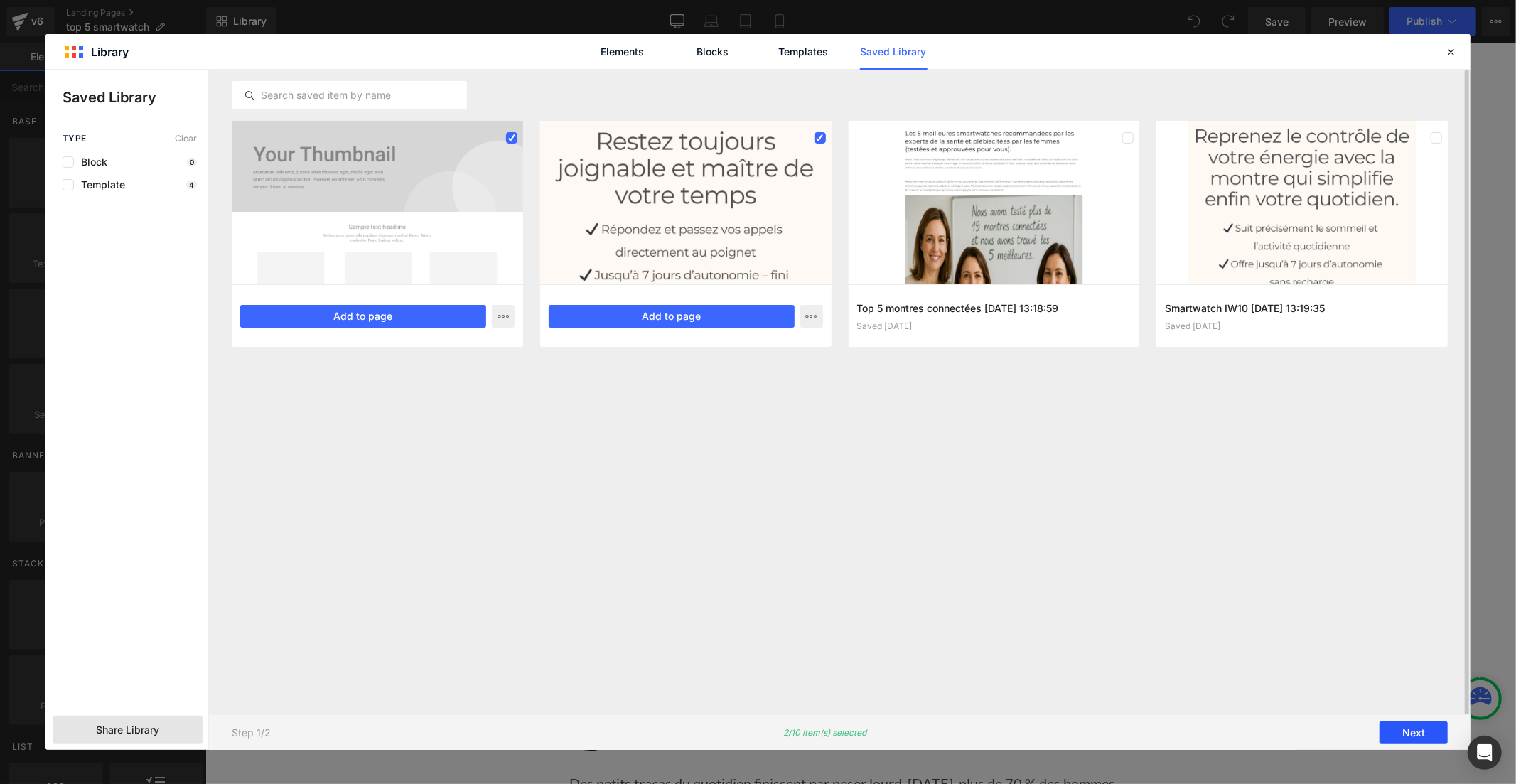
click at [1397, 730] on button "Next" at bounding box center [1413, 733] width 68 height 23
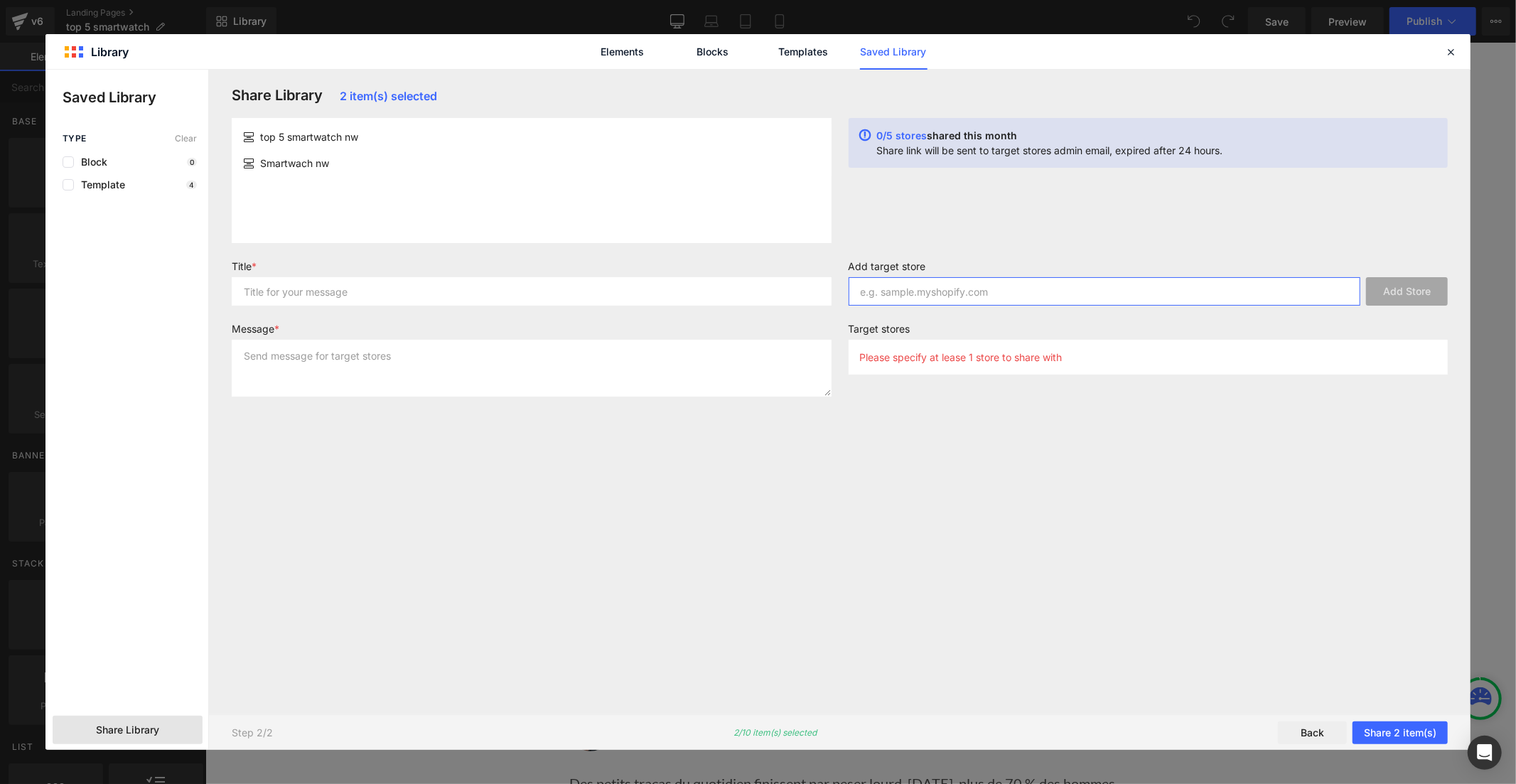
click at [1254, 285] on input "text" at bounding box center [1105, 292] width 512 height 28
paste input "1ct0e9-di"
type input "1ct0e9-di"
click at [720, 295] on input "text" at bounding box center [531, 292] width 600 height 28
type input "page"
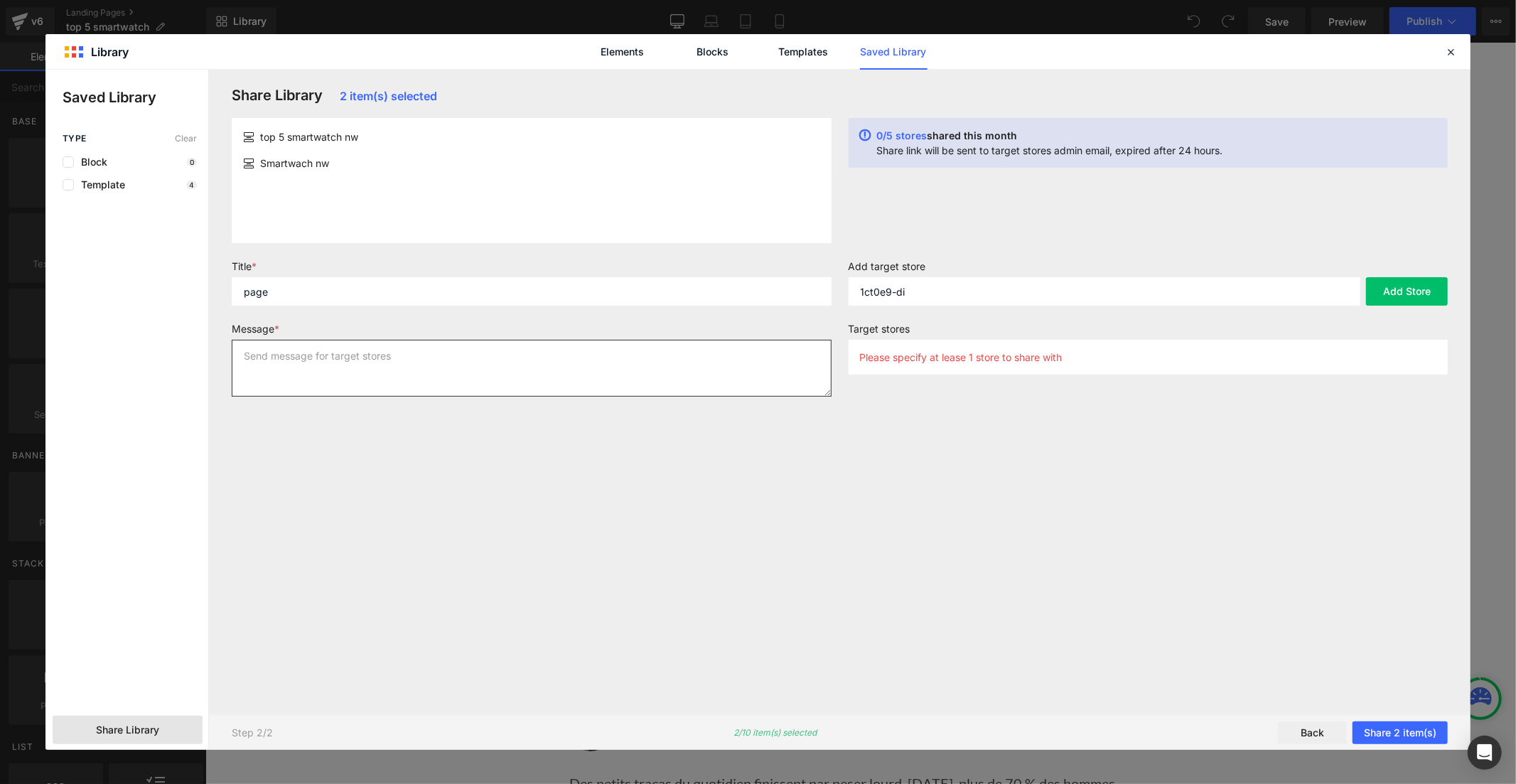
click at [656, 358] on textarea at bounding box center [531, 368] width 600 height 57
type textarea "page"
click at [1428, 293] on button "Add Store" at bounding box center [1406, 292] width 81 height 28
click at [1379, 726] on button "Share 2 item(s)" at bounding box center [1400, 733] width 95 height 23
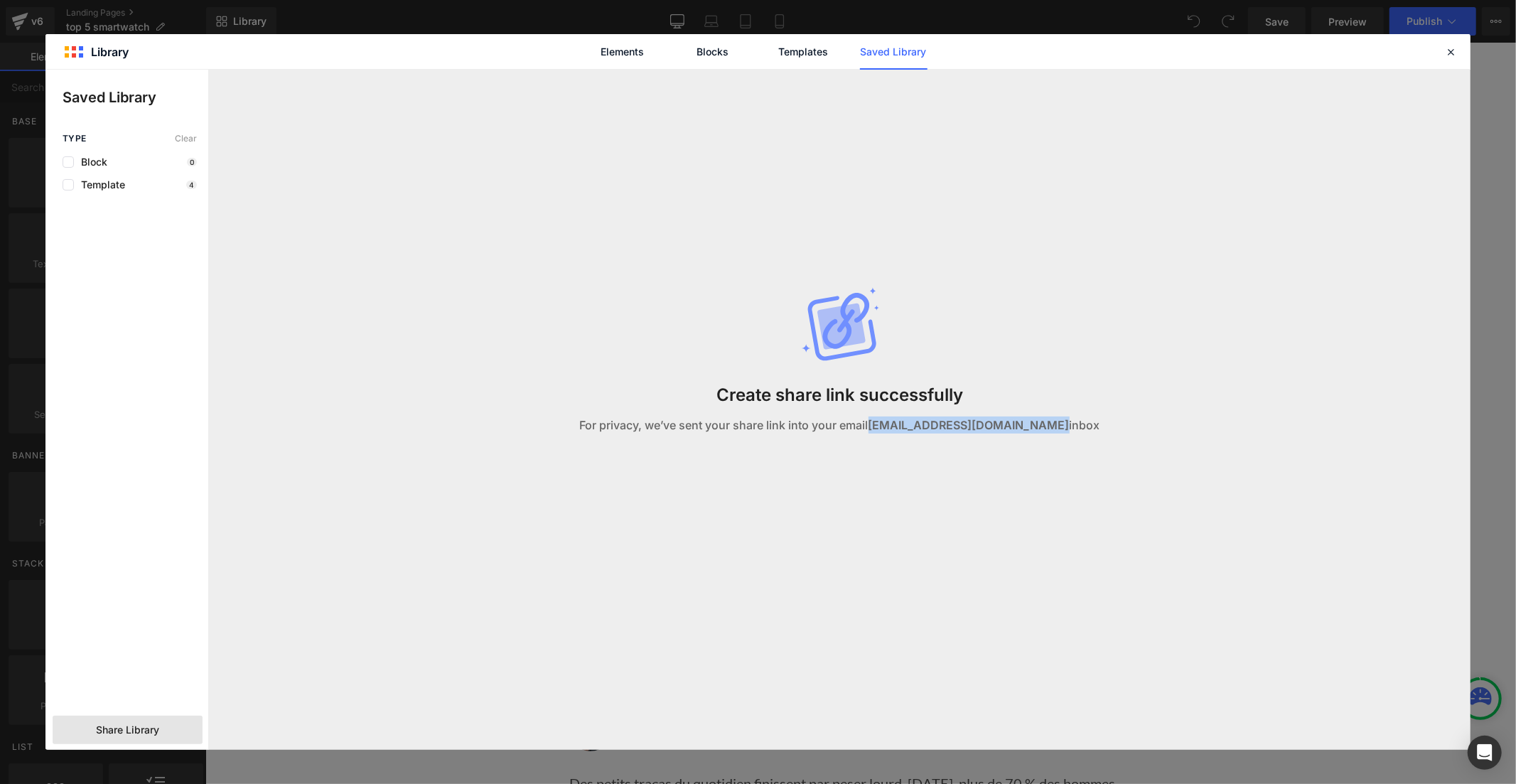
drag, startPoint x: 885, startPoint y: 426, endPoint x: 1050, endPoint y: 420, distance: 165.1
click at [1050, 420] on strong "[EMAIL_ADDRESS][DOMAIN_NAME]" at bounding box center [969, 425] width 201 height 14
copy strong "[EMAIL_ADDRESS][DOMAIN_NAME]"
click at [1451, 46] on icon at bounding box center [1450, 52] width 13 height 13
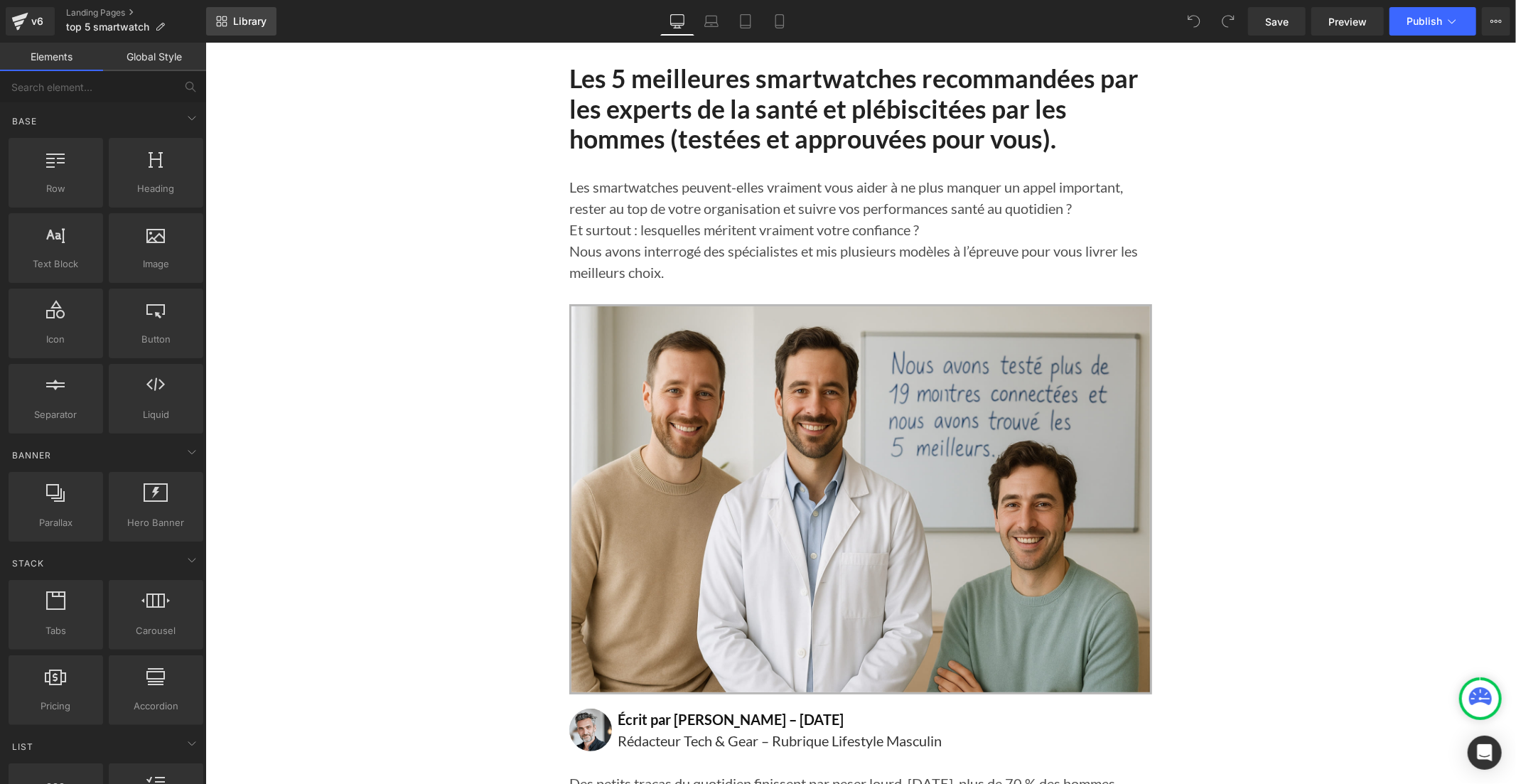
click at [249, 17] on span "Library" at bounding box center [250, 21] width 33 height 13
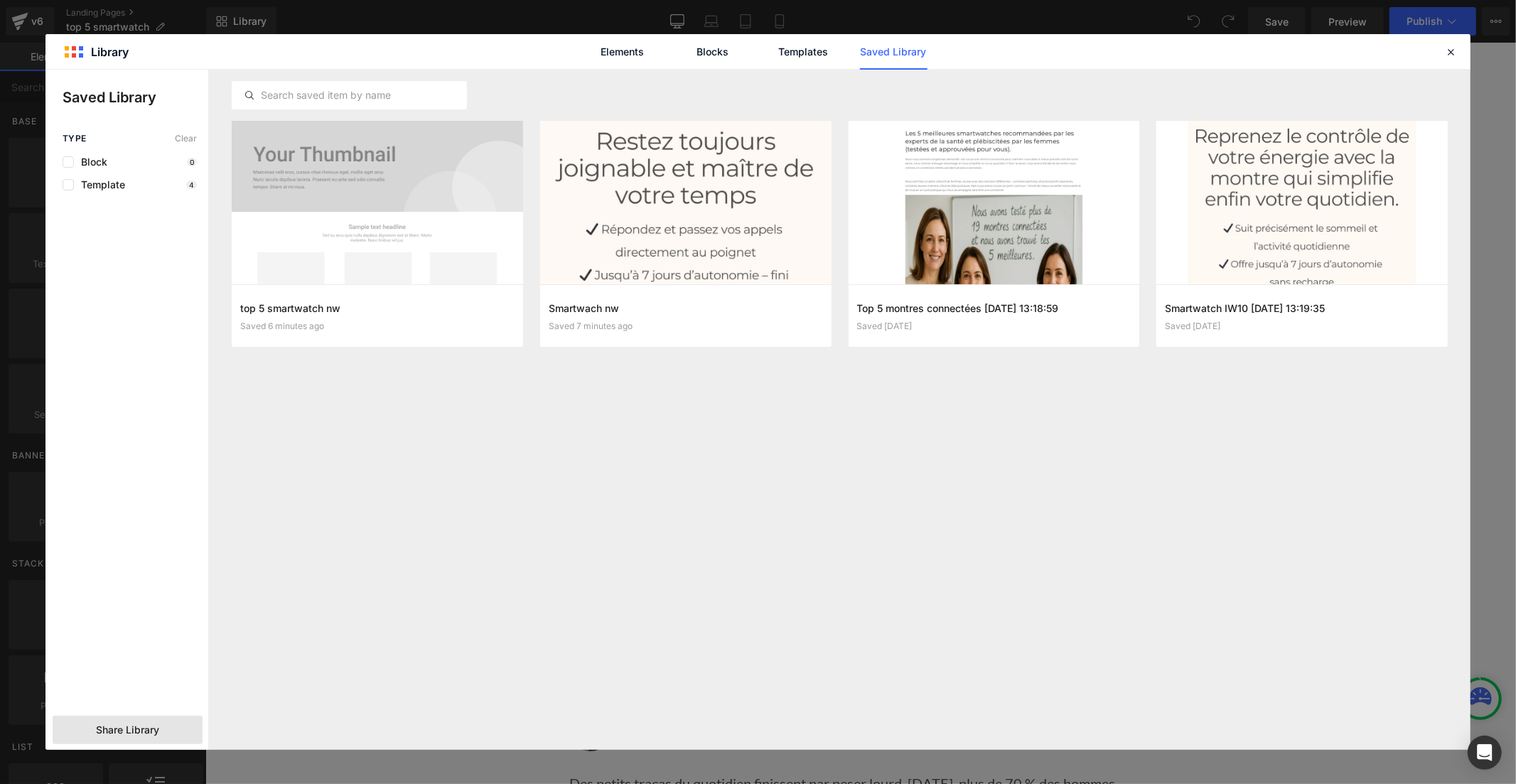
click at [116, 732] on span "Share Library" at bounding box center [127, 729] width 63 height 14
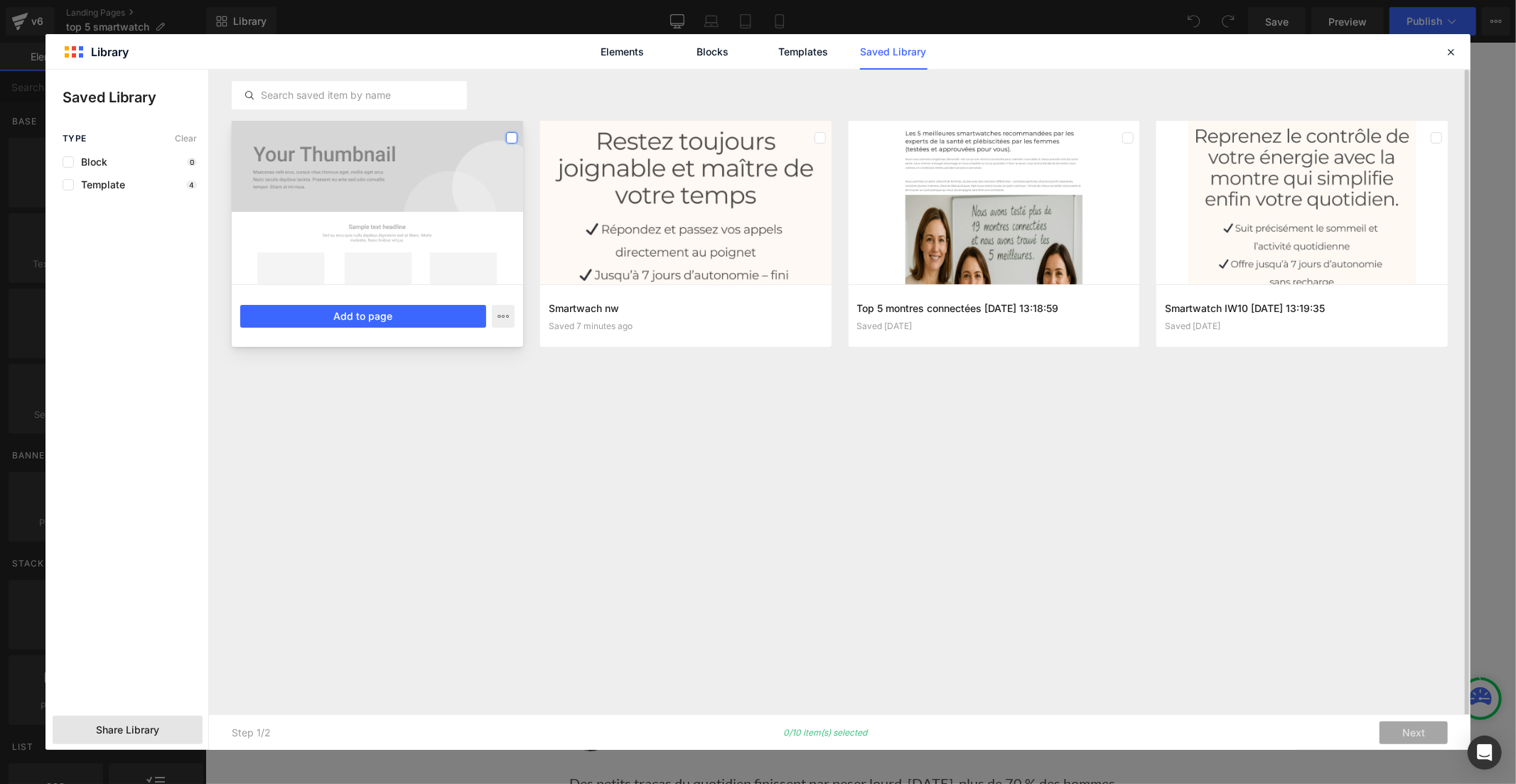
click at [511, 134] on label at bounding box center [511, 138] width 11 height 11
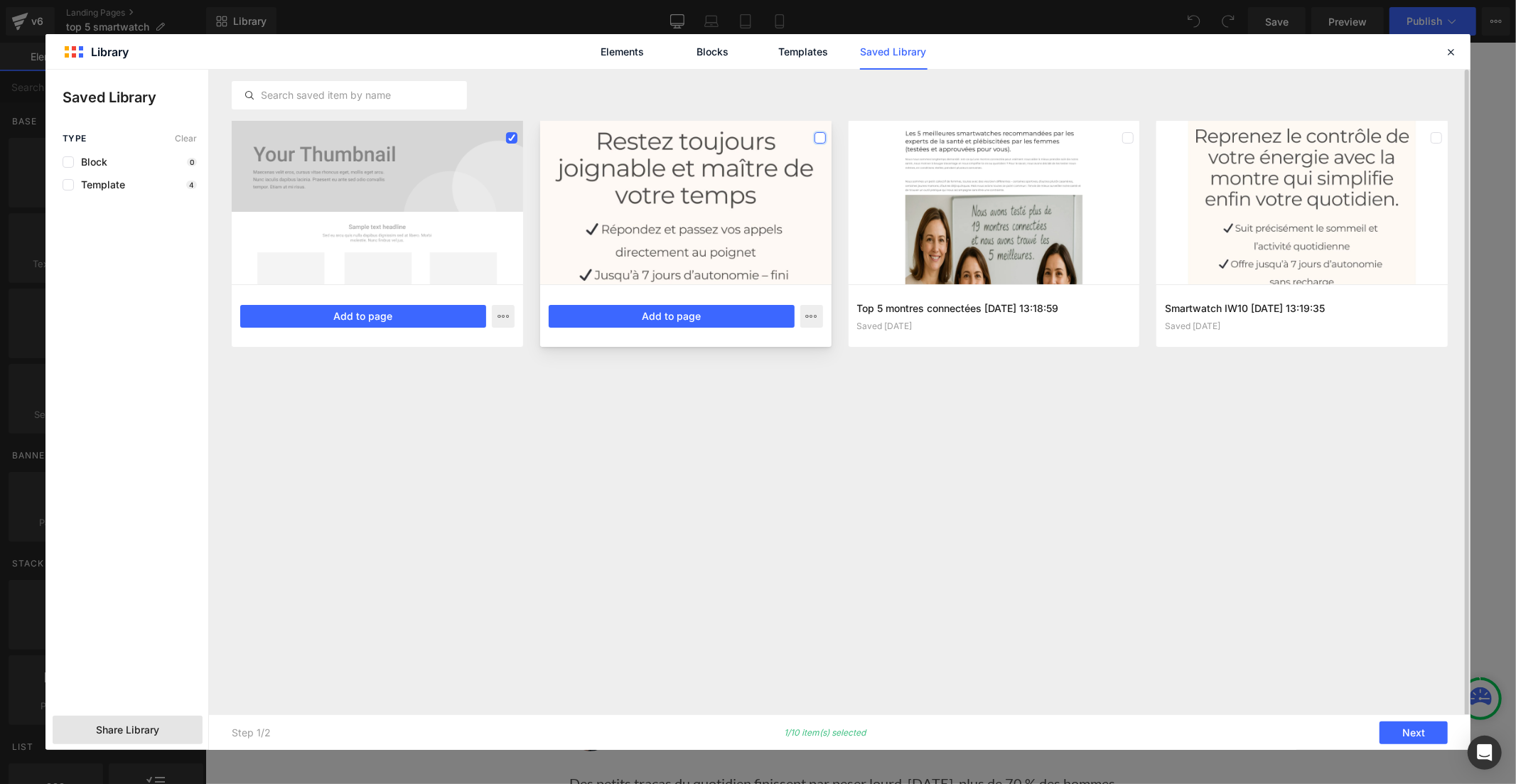
click at [816, 139] on label at bounding box center [820, 138] width 11 height 11
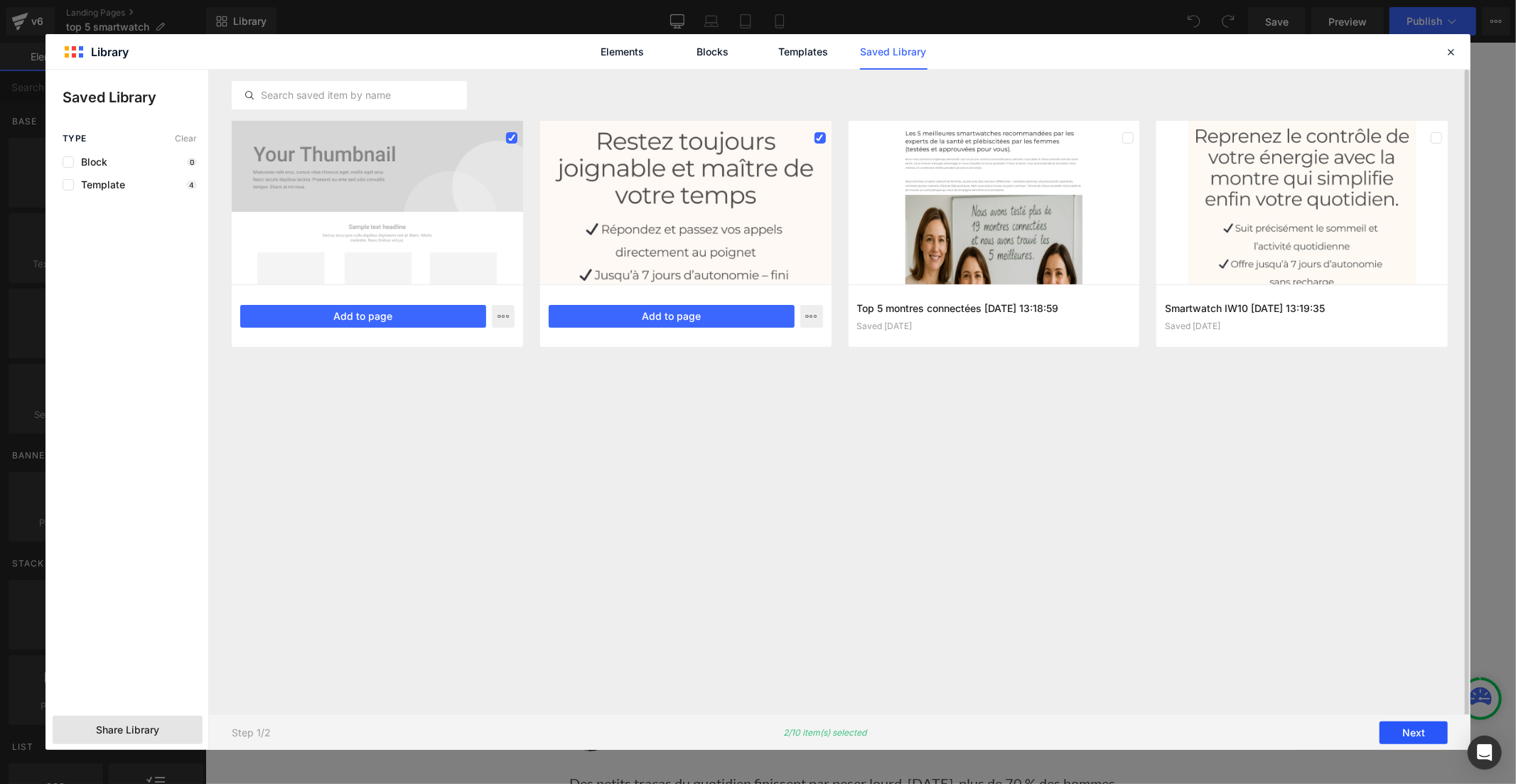
click at [1416, 729] on button "Next" at bounding box center [1413, 733] width 68 height 23
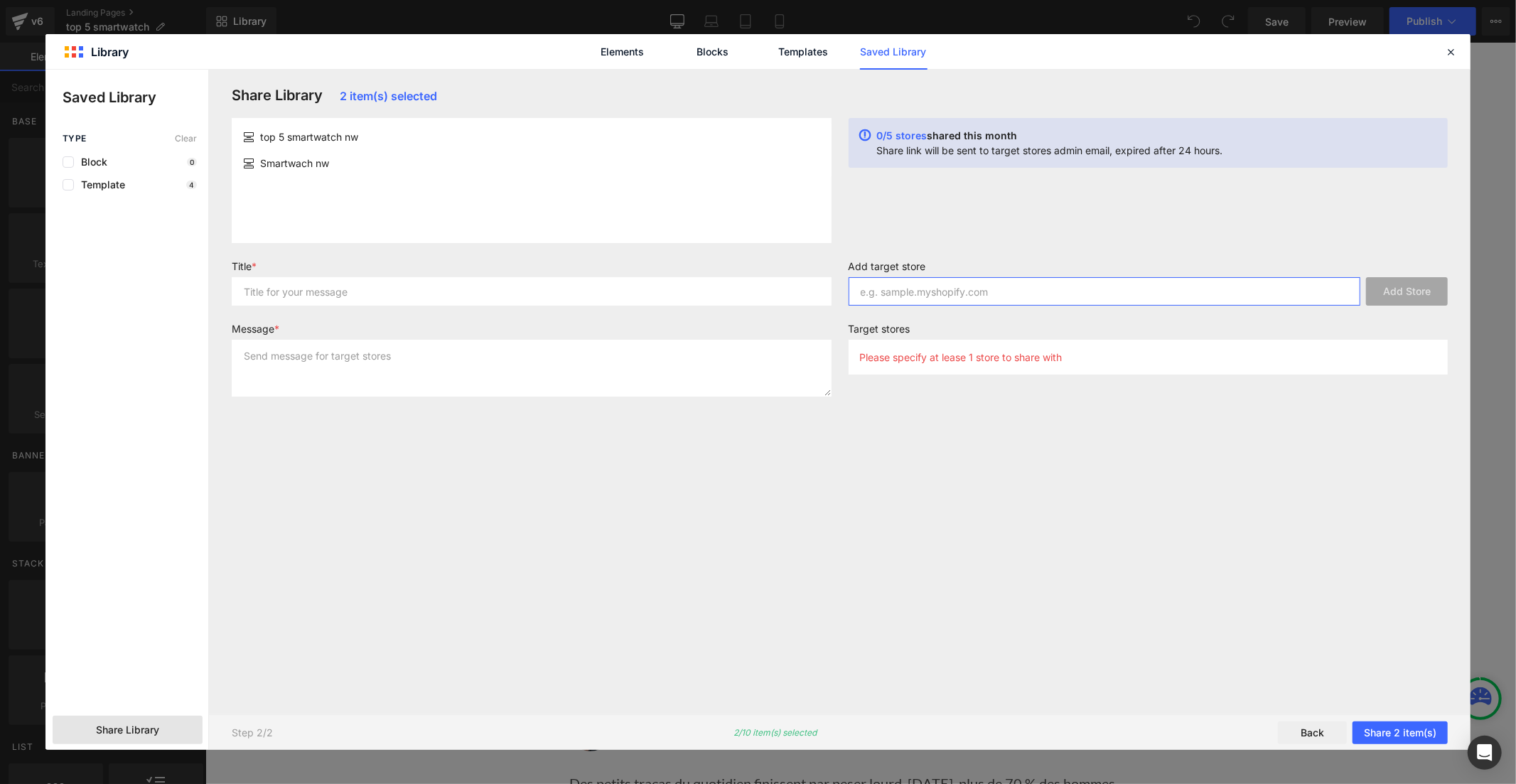
click at [949, 292] on input "text" at bounding box center [1105, 292] width 512 height 28
paste input "1ct0e9-di"
type input "1ct0e9-di"
click at [1395, 285] on button "Add Store" at bounding box center [1406, 292] width 81 height 28
click at [951, 292] on input "1ct0e9-di" at bounding box center [1105, 292] width 512 height 28
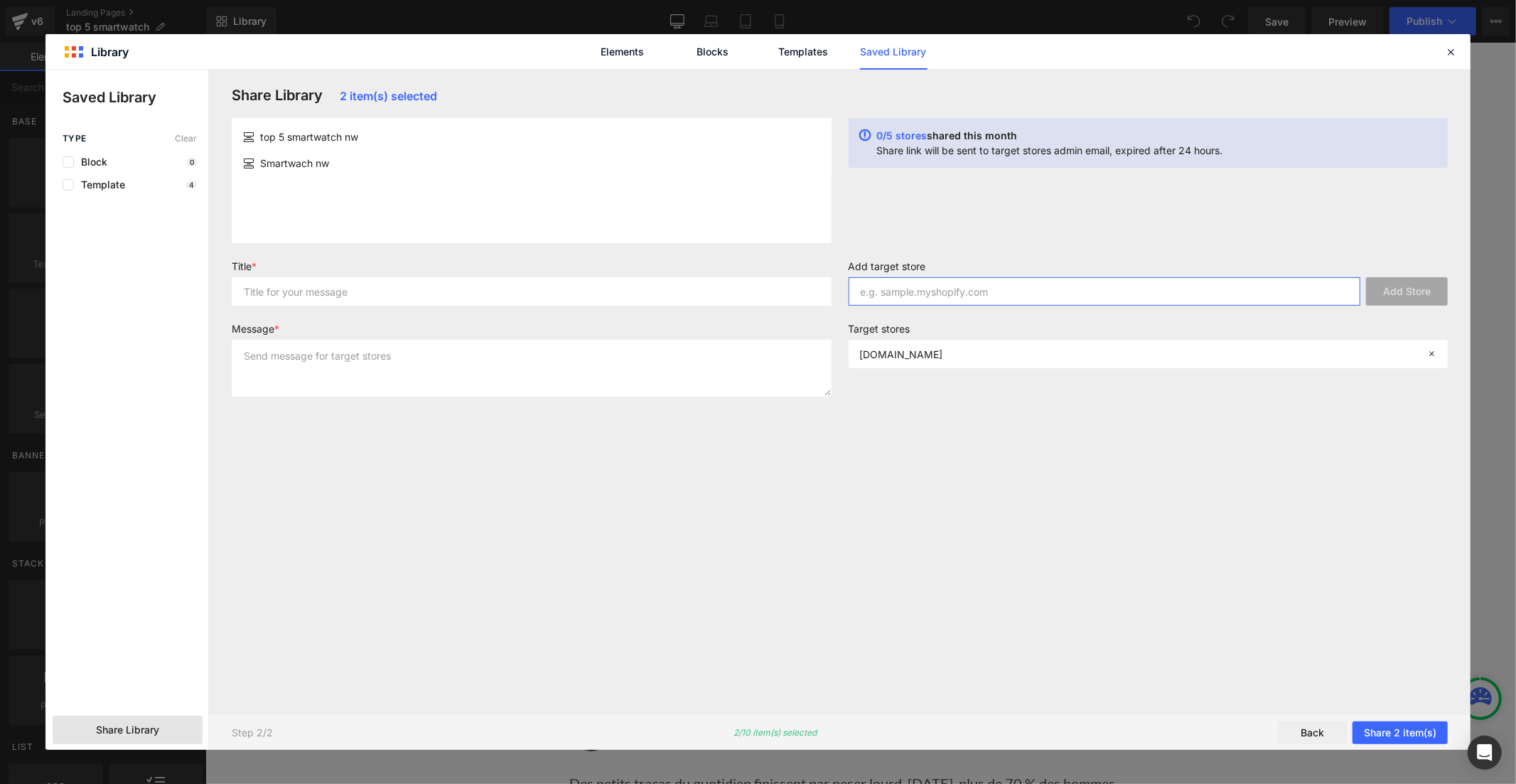
paste input "1ct0e9-di"
type input "1ct0e9-di"
click at [1412, 285] on button "Add Store" at bounding box center [1406, 292] width 81 height 28
click at [600, 292] on input "text" at bounding box center [531, 292] width 600 height 28
type input "page"
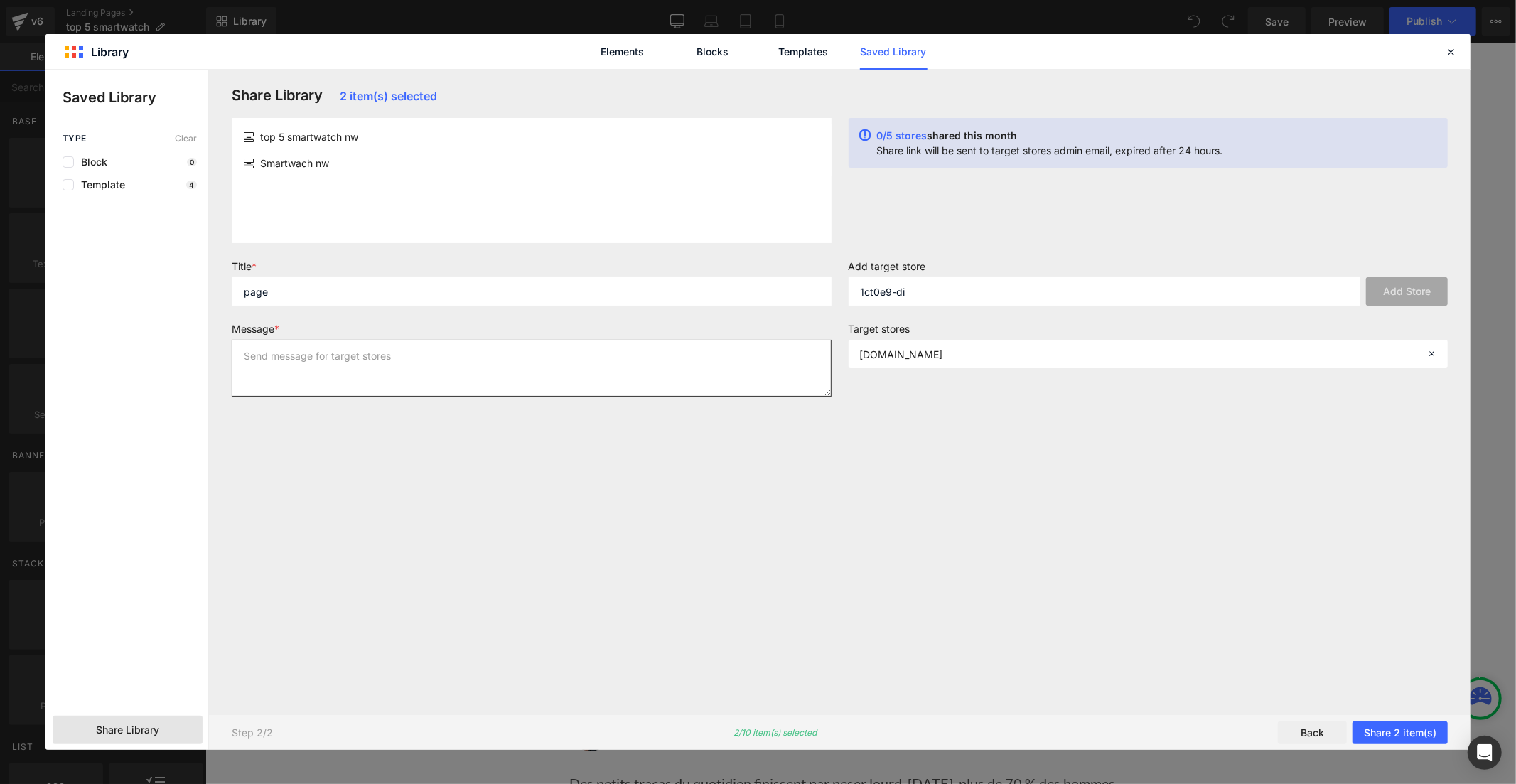
click at [629, 375] on textarea at bounding box center [531, 368] width 600 height 57
type textarea "page"
click at [1376, 737] on button "Share 2 item(s)" at bounding box center [1400, 733] width 95 height 23
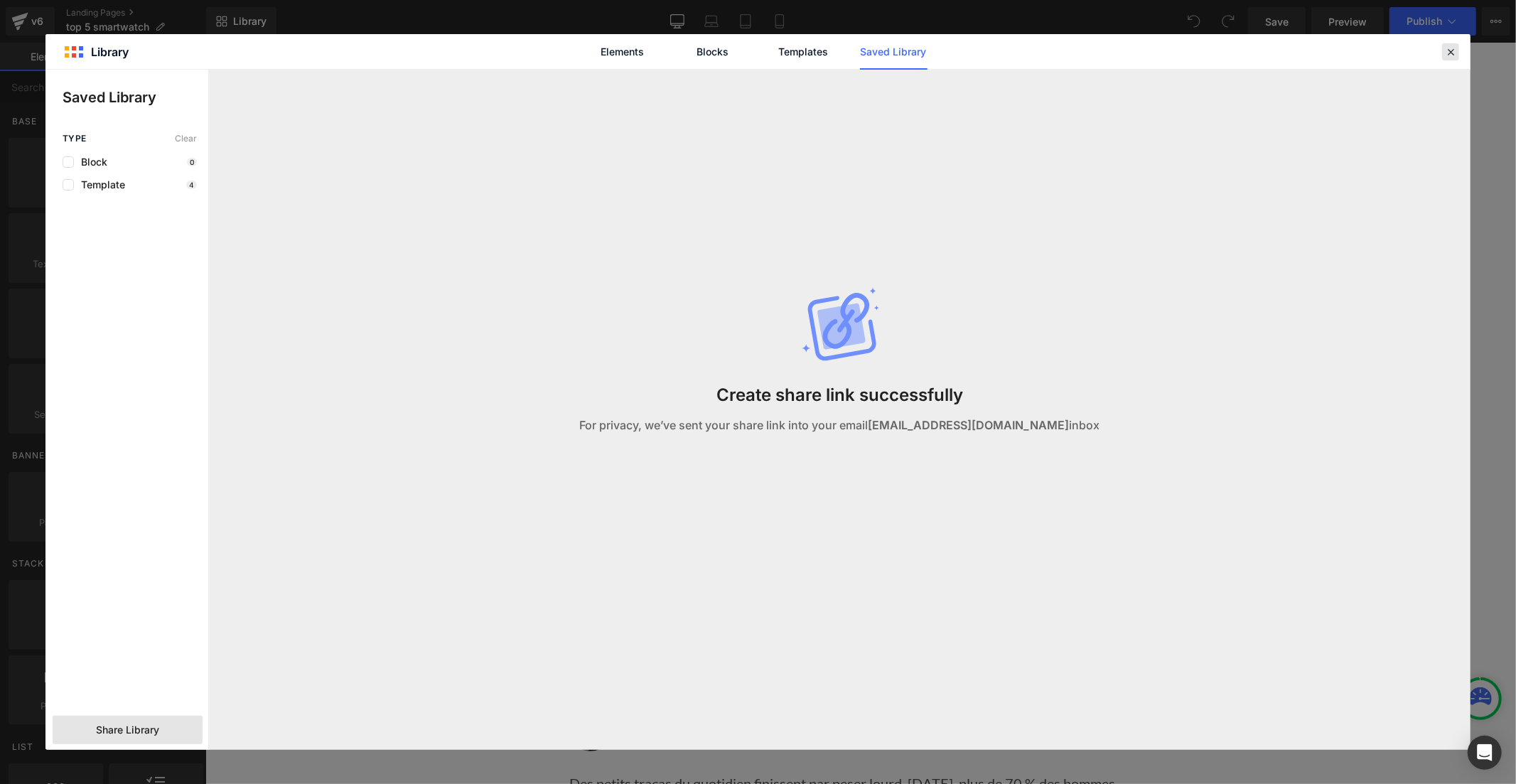
click at [1451, 50] on icon at bounding box center [1450, 52] width 13 height 13
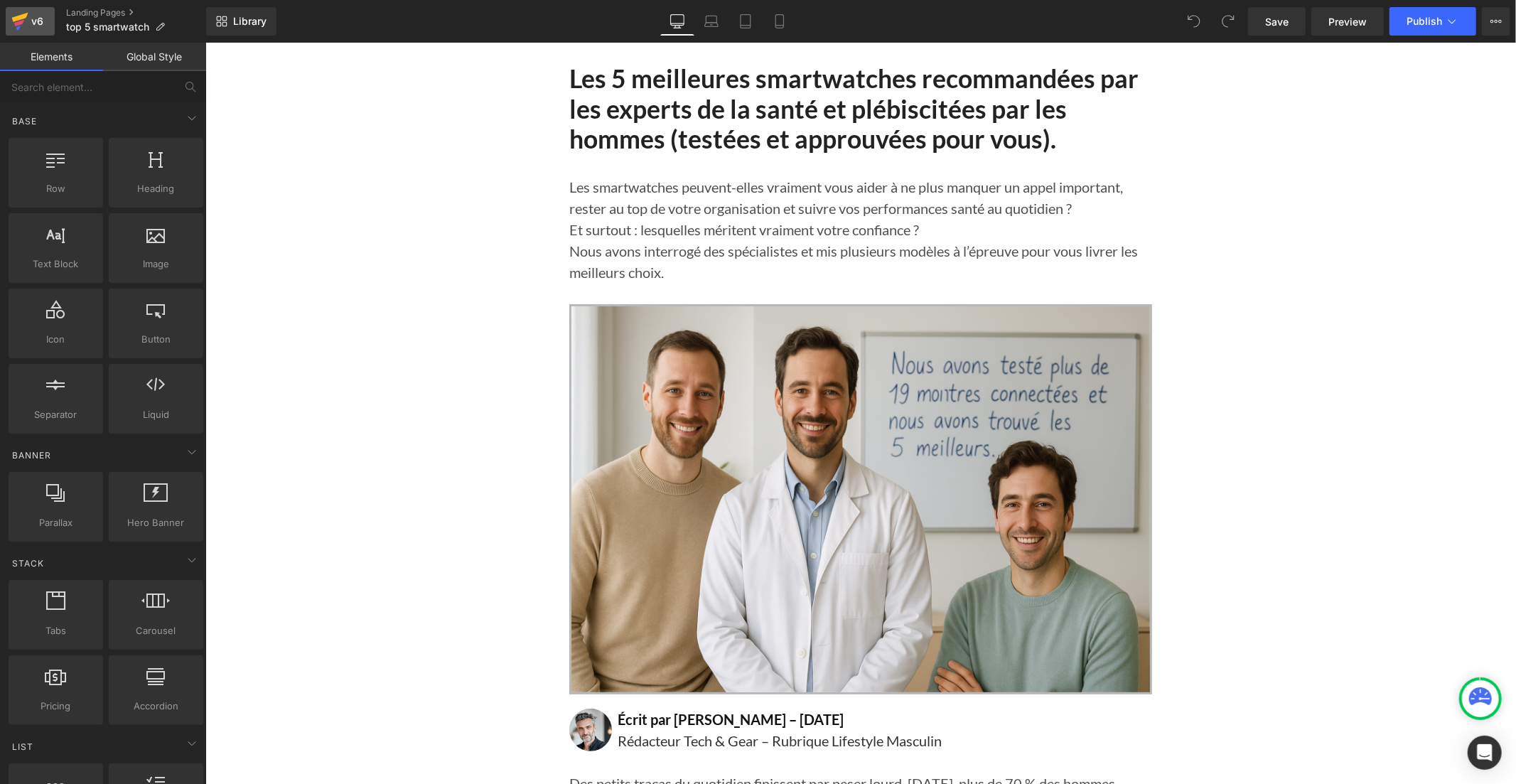
click at [26, 16] on icon at bounding box center [20, 17] width 17 height 9
